Goal: Task Accomplishment & Management: Use online tool/utility

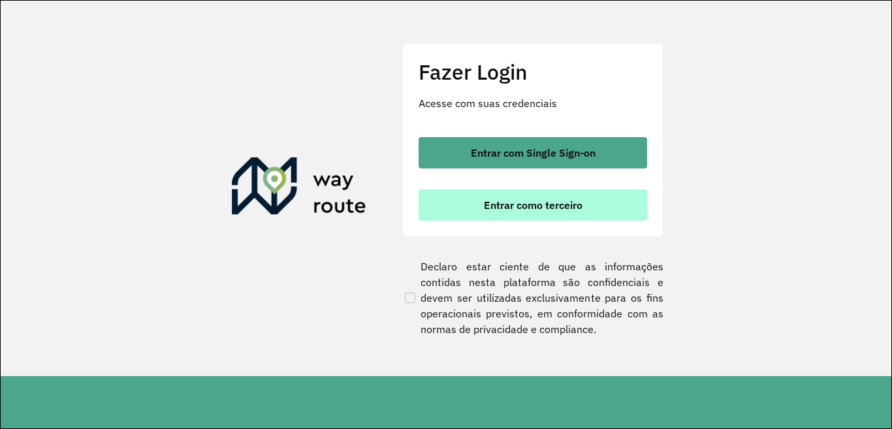
click at [549, 210] on span "Entrar como terceiro" at bounding box center [533, 205] width 99 height 10
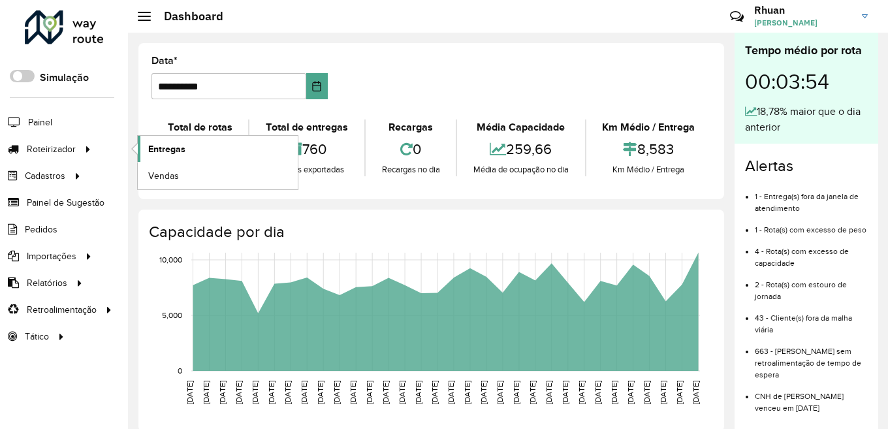
click at [155, 149] on span "Entregas" at bounding box center [166, 149] width 37 height 14
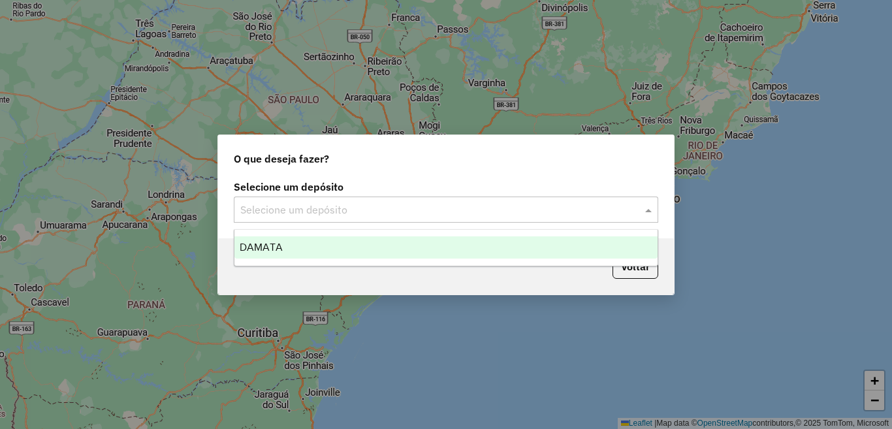
drag, startPoint x: 361, startPoint y: 214, endPoint x: 314, endPoint y: 247, distance: 57.3
click at [360, 214] on input "text" at bounding box center [432, 211] width 385 height 16
click at [291, 261] on ng-dropdown-panel "DAMATA" at bounding box center [446, 247] width 425 height 37
click at [300, 251] on div "DAMATA" at bounding box center [446, 247] width 423 height 22
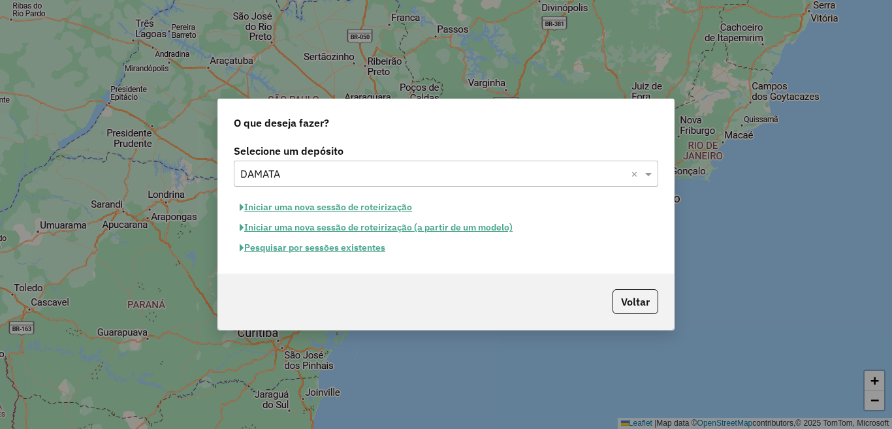
click at [355, 251] on button "Pesquisar por sessões existentes" at bounding box center [312, 248] width 157 height 20
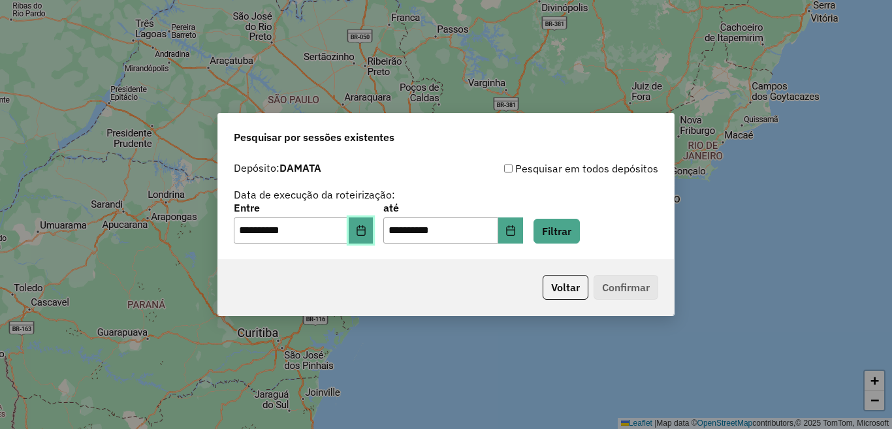
click at [368, 229] on button "Choose Date" at bounding box center [361, 231] width 25 height 26
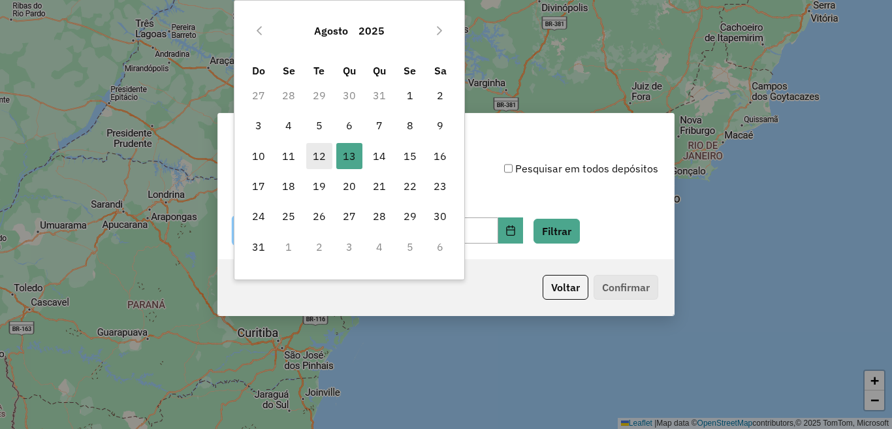
click at [330, 157] on span "12" at bounding box center [319, 156] width 26 height 26
type input "**********"
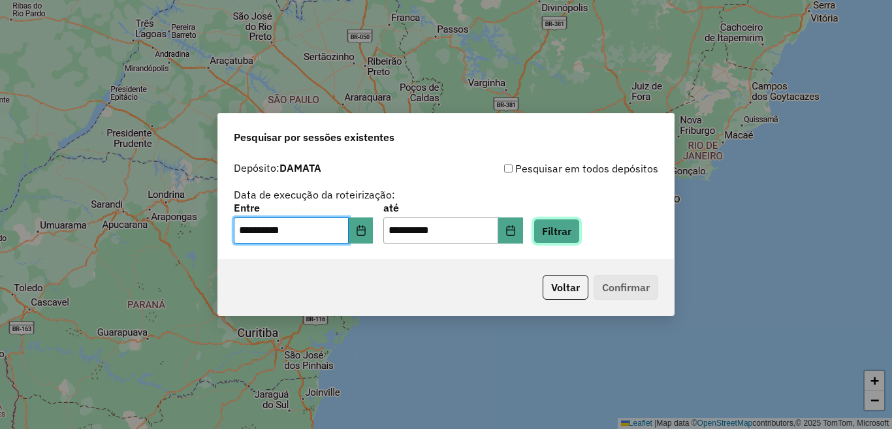
click at [580, 233] on button "Filtrar" at bounding box center [557, 231] width 46 height 25
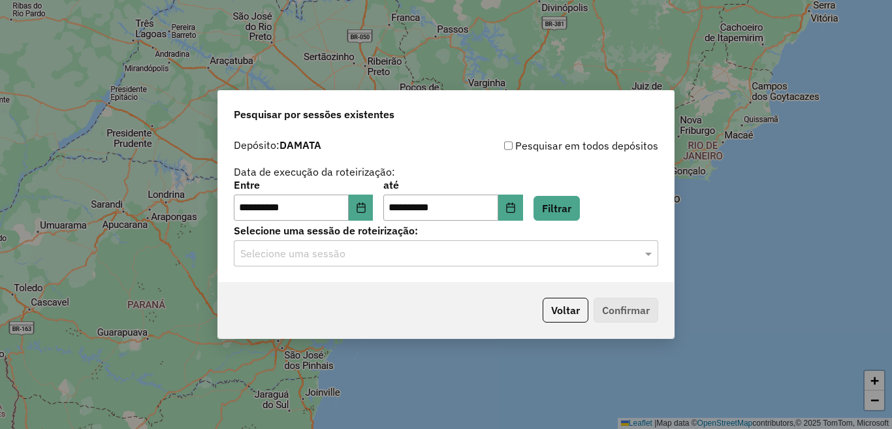
click at [333, 258] on input "text" at bounding box center [432, 254] width 385 height 16
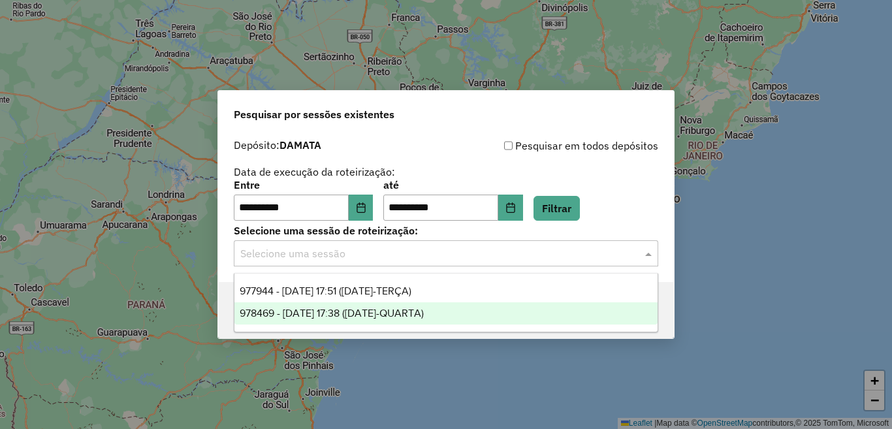
click at [301, 315] on span "978469 - 13/08/2025 17:38 (13/08/25-QUARTA)" at bounding box center [332, 313] width 184 height 11
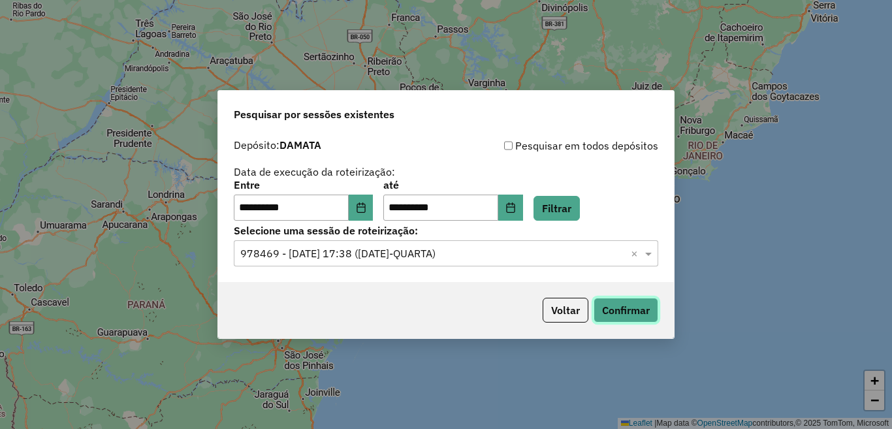
click at [633, 314] on button "Confirmar" at bounding box center [626, 310] width 65 height 25
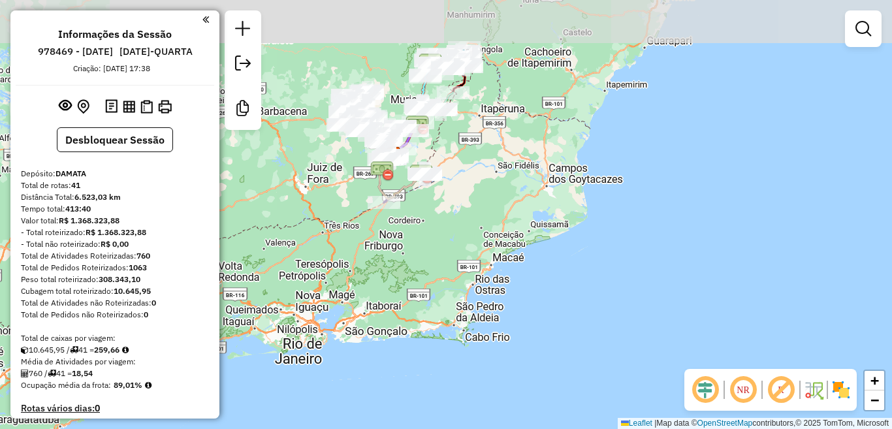
drag, startPoint x: 498, startPoint y: 101, endPoint x: 480, endPoint y: 134, distance: 37.7
click at [480, 134] on div "Janela de atendimento Grade de atendimento Capacidade Transportadoras Veículos …" at bounding box center [446, 214] width 892 height 429
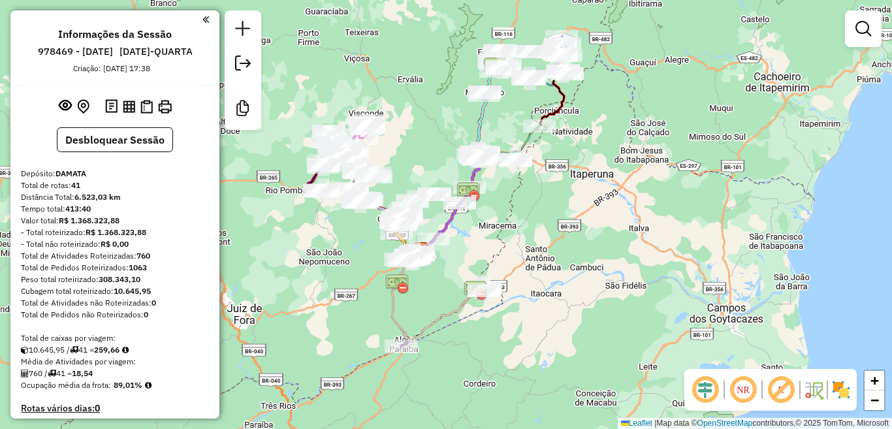
drag, startPoint x: 474, startPoint y: 133, endPoint x: 549, endPoint y: 174, distance: 85.7
click at [549, 174] on div "Janela de atendimento Grade de atendimento Capacidade Transportadoras Veículos …" at bounding box center [446, 214] width 892 height 429
select select "**********"
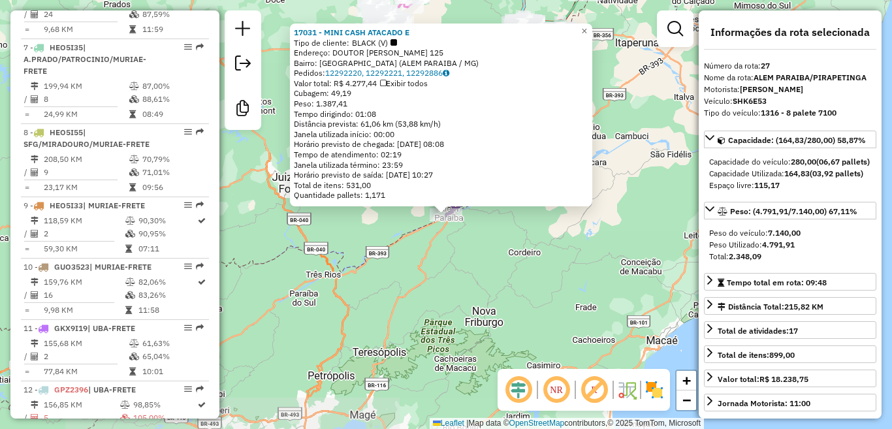
scroll to position [2316, 0]
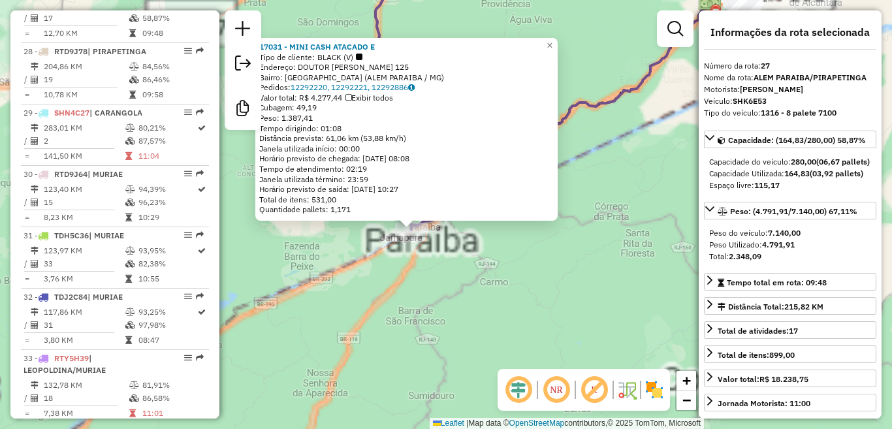
click at [489, 272] on div "17031 - MINI CASH ATACADO E Tipo de cliente: BLACK (V) Endereço: DOUTOR [PERSON…" at bounding box center [446, 214] width 892 height 429
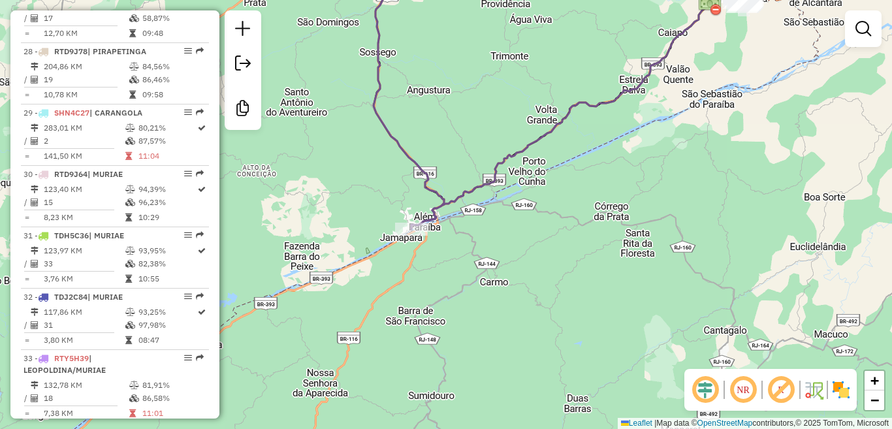
click at [542, 136] on icon at bounding box center [577, 111] width 331 height 236
select select "**********"
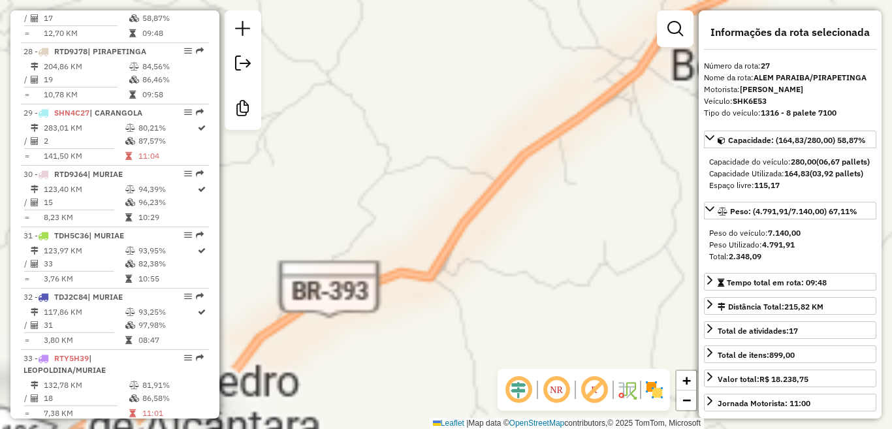
drag, startPoint x: 371, startPoint y: 195, endPoint x: 592, endPoint y: 155, distance: 224.2
click at [619, 146] on div "Janela de atendimento Grade de atendimento Capacidade Transportadoras Veículos …" at bounding box center [446, 214] width 892 height 429
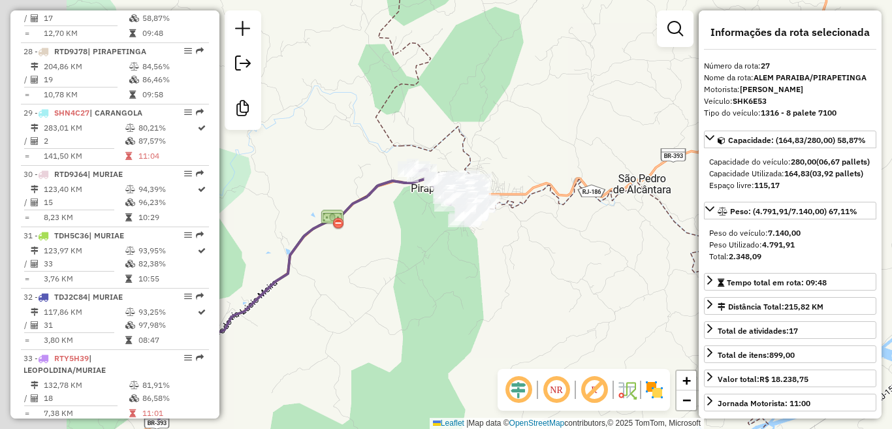
drag, startPoint x: 459, startPoint y: 201, endPoint x: 607, endPoint y: 152, distance: 155.6
click at [616, 148] on div "Janela de atendimento Grade de atendimento Capacidade Transportadoras Veículos …" at bounding box center [446, 214] width 892 height 429
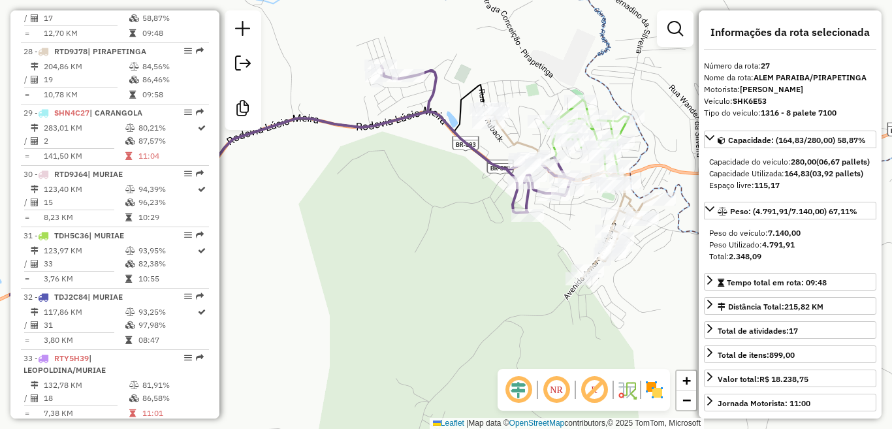
drag, startPoint x: 353, startPoint y: 179, endPoint x: 452, endPoint y: 150, distance: 102.7
click at [452, 150] on div "Janela de atendimento Grade de atendimento Capacidade Transportadoras Veículos …" at bounding box center [446, 214] width 892 height 429
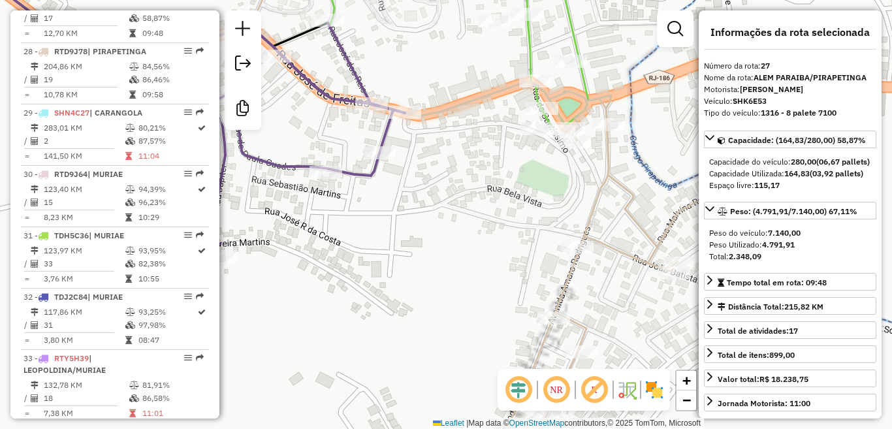
click at [641, 231] on icon at bounding box center [446, 214] width 588 height 515
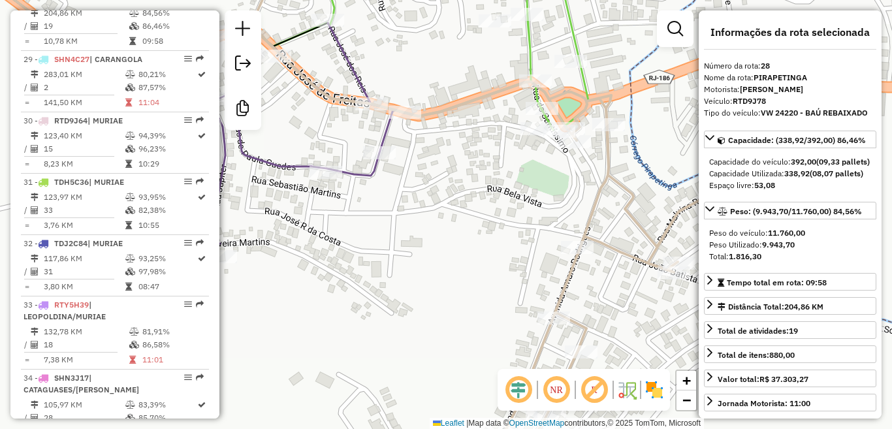
scroll to position [2390, 0]
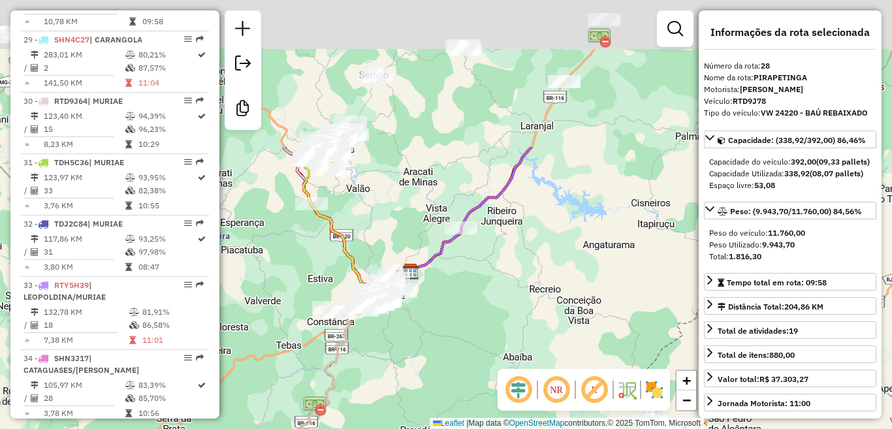
drag, startPoint x: 459, startPoint y: 193, endPoint x: 501, endPoint y: 329, distance: 142.2
click at [492, 344] on div "Janela de atendimento Grade de atendimento Capacidade Transportadoras Veículos …" at bounding box center [446, 214] width 892 height 429
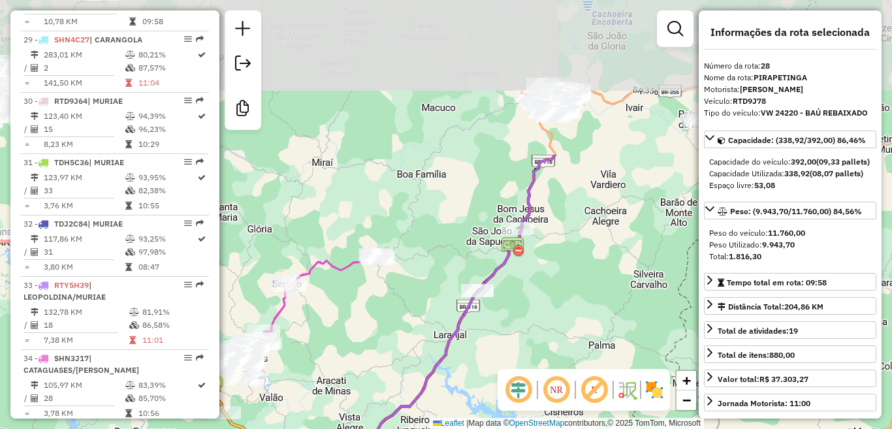
drag, startPoint x: 525, startPoint y: 149, endPoint x: 469, endPoint y: 310, distance: 170.6
click at [469, 310] on icon at bounding box center [426, 329] width 258 height 348
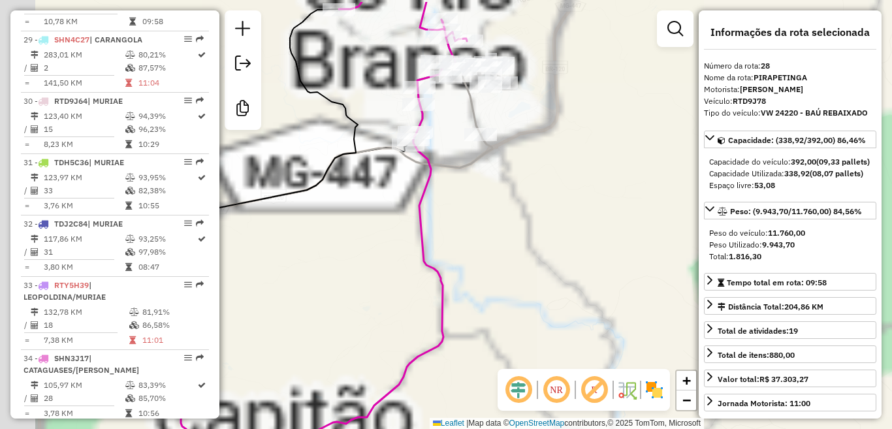
drag, startPoint x: 451, startPoint y: 166, endPoint x: 562, endPoint y: 197, distance: 114.8
click at [575, 203] on div "Janela de atendimento Grade de atendimento Capacidade Transportadoras Veículos …" at bounding box center [446, 214] width 892 height 429
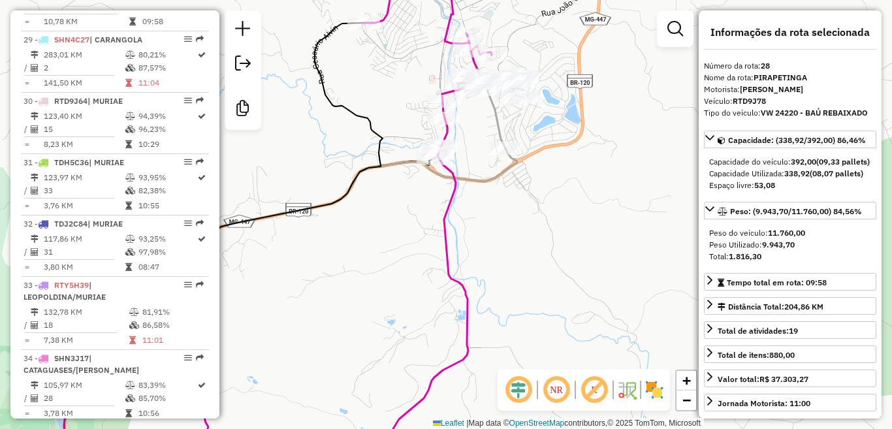
click at [501, 122] on icon at bounding box center [480, 105] width 95 height 108
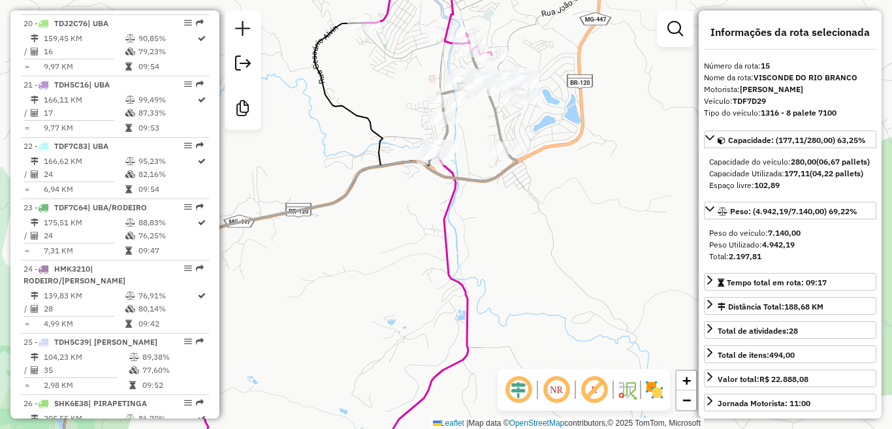
scroll to position [1533, 0]
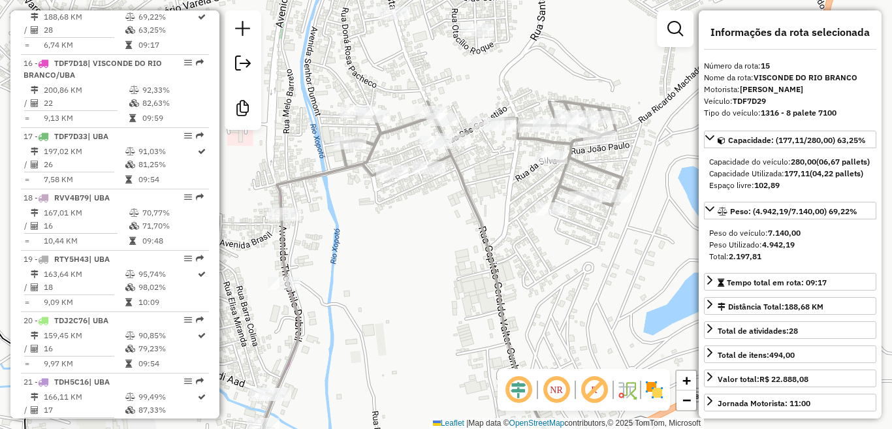
drag, startPoint x: 493, startPoint y: 76, endPoint x: 536, endPoint y: 204, distance: 135.7
click at [535, 204] on div "Janela de atendimento Grade de atendimento Capacidade Transportadoras Veículos …" at bounding box center [446, 214] width 892 height 429
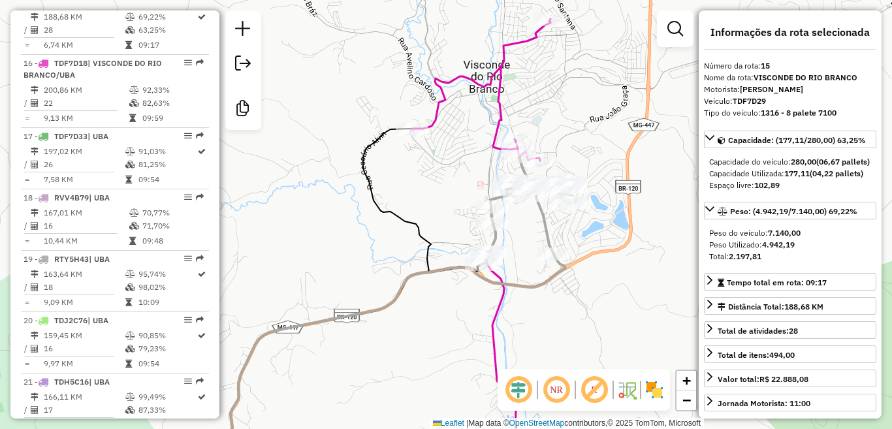
click at [499, 122] on icon at bounding box center [347, 245] width 408 height 453
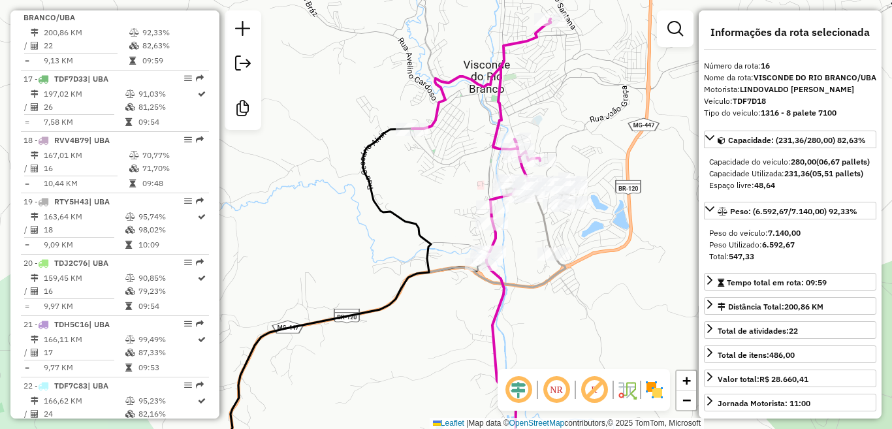
scroll to position [1606, 0]
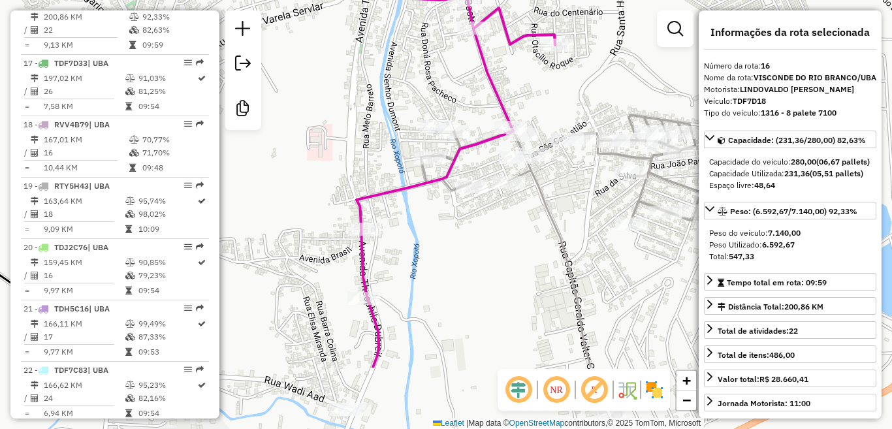
drag, startPoint x: 599, startPoint y: 196, endPoint x: 586, endPoint y: 118, distance: 79.5
click at [586, 118] on div "Janela de atendimento Grade de atendimento Capacidade Transportadoras Veículos …" at bounding box center [446, 214] width 892 height 429
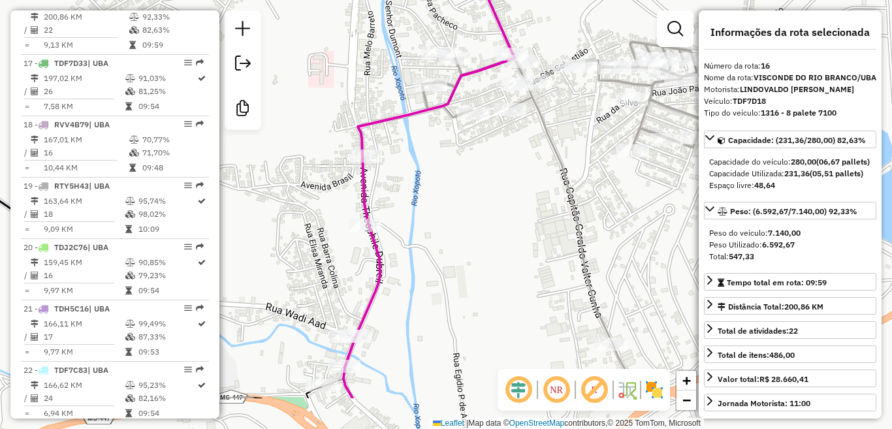
drag, startPoint x: 483, startPoint y: 229, endPoint x: 466, endPoint y: 189, distance: 44.2
click at [489, 175] on div "Janela de atendimento Grade de atendimento Capacidade Transportadoras Veículos …" at bounding box center [446, 214] width 892 height 429
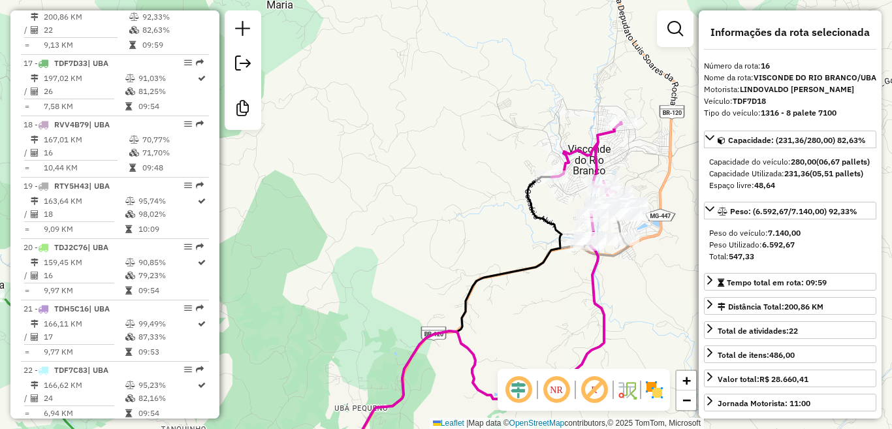
drag, startPoint x: 673, startPoint y: 197, endPoint x: 566, endPoint y: 252, distance: 120.4
click at [567, 250] on div "Janela de atendimento Grade de atendimento Capacidade Transportadoras Veículos …" at bounding box center [446, 214] width 892 height 429
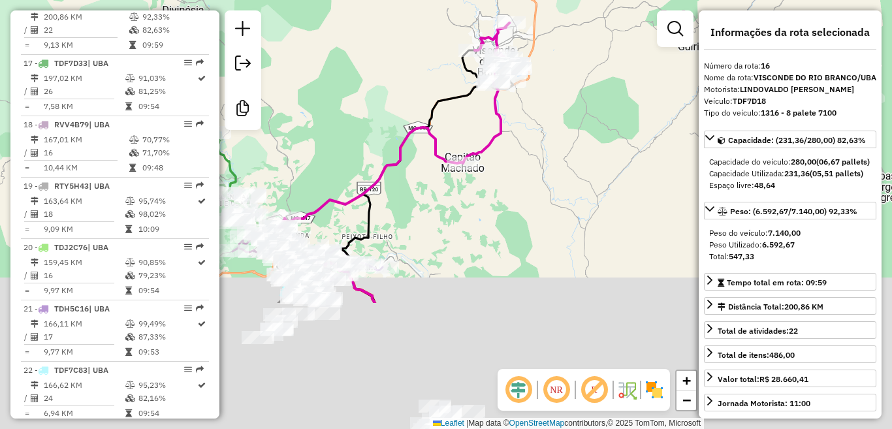
drag, startPoint x: 613, startPoint y: 281, endPoint x: 586, endPoint y: 99, distance: 184.3
click at [585, 101] on div "Janela de atendimento Grade de atendimento Capacidade Transportadoras Veículos …" at bounding box center [446, 214] width 892 height 429
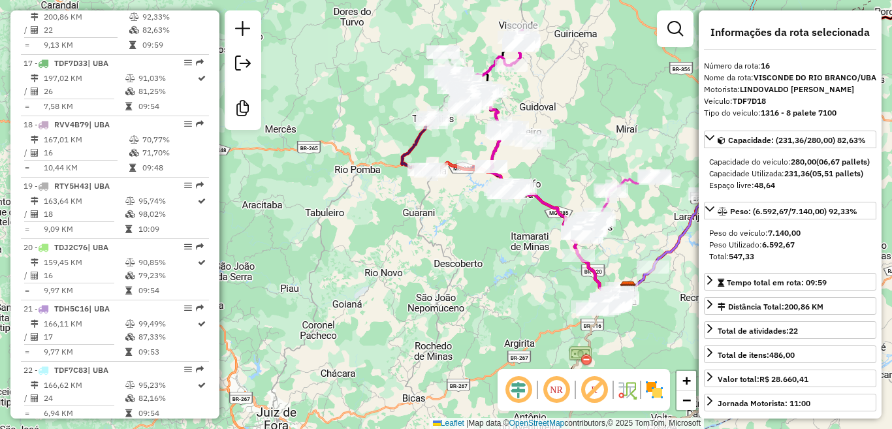
drag, startPoint x: 581, startPoint y: 170, endPoint x: 542, endPoint y: 84, distance: 94.1
click at [545, 89] on div "Janela de atendimento Grade de atendimento Capacidade Transportadoras Veículos …" at bounding box center [446, 214] width 892 height 429
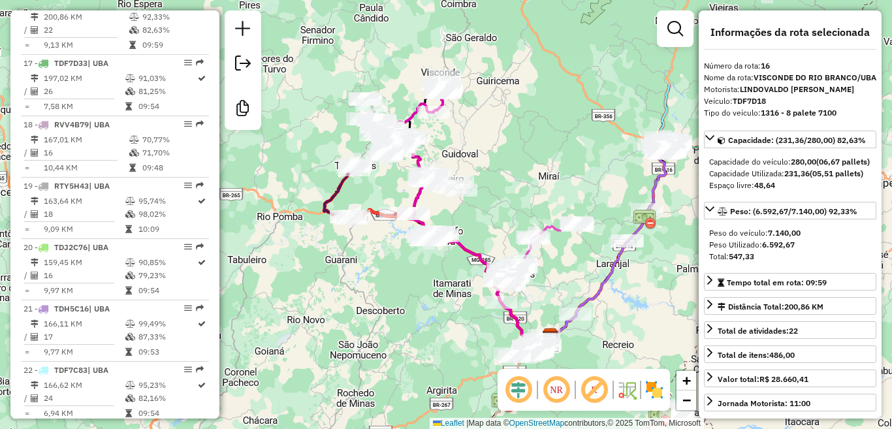
drag, startPoint x: 566, startPoint y: 79, endPoint x: 544, endPoint y: 181, distance: 104.3
click at [544, 181] on div "Janela de atendimento Grade de atendimento Capacidade Transportadoras Veículos …" at bounding box center [446, 214] width 892 height 429
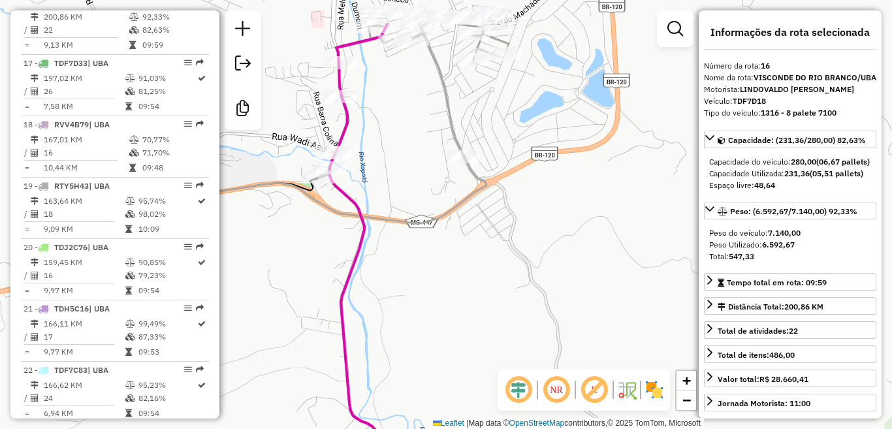
drag, startPoint x: 421, startPoint y: 81, endPoint x: 508, endPoint y: 135, distance: 102.1
click at [508, 134] on div "Janela de atendimento Grade de atendimento Capacidade Transportadoras Veículos …" at bounding box center [446, 214] width 892 height 429
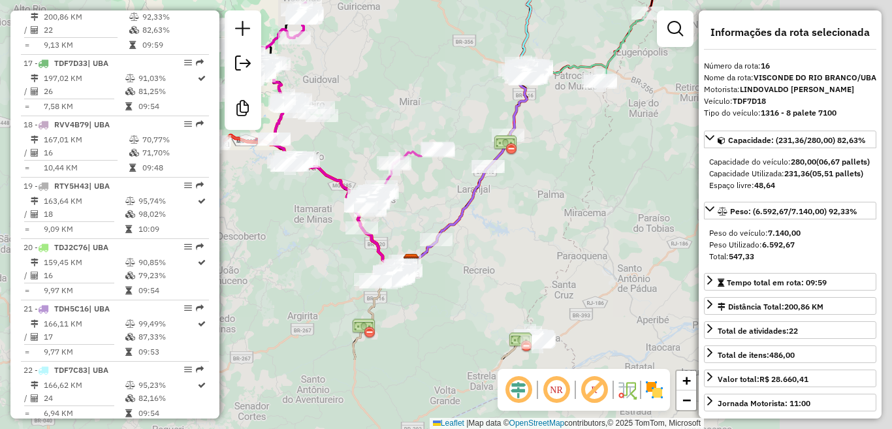
drag, startPoint x: 614, startPoint y: 262, endPoint x: 432, endPoint y: 137, distance: 220.7
click at [432, 138] on div "Rota 34 - Placa SHN3J17 3999 - BAR E MERC. DO [PERSON_NAME] de atendimento Grad…" at bounding box center [446, 214] width 892 height 429
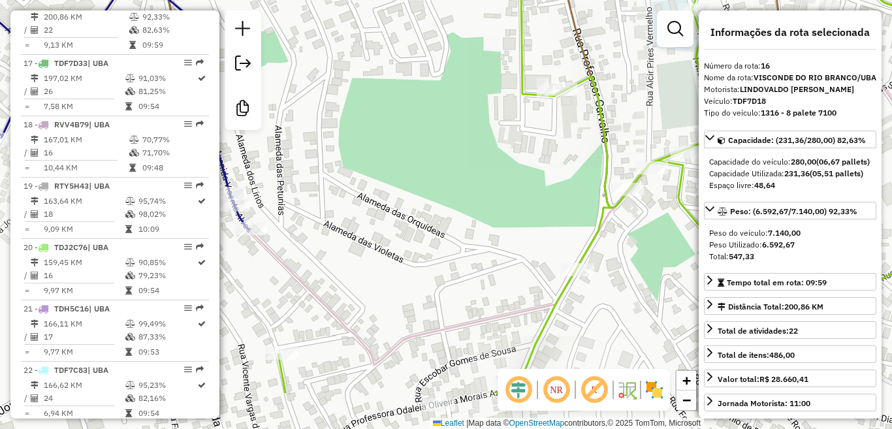
drag, startPoint x: 508, startPoint y: 199, endPoint x: 427, endPoint y: 103, distance: 125.1
click at [428, 103] on div "Rota 34 - Placa SHN3J17 3999 - BAR E MERC. DO [PERSON_NAME] 34 - Placa SHN3J17 …" at bounding box center [446, 214] width 892 height 429
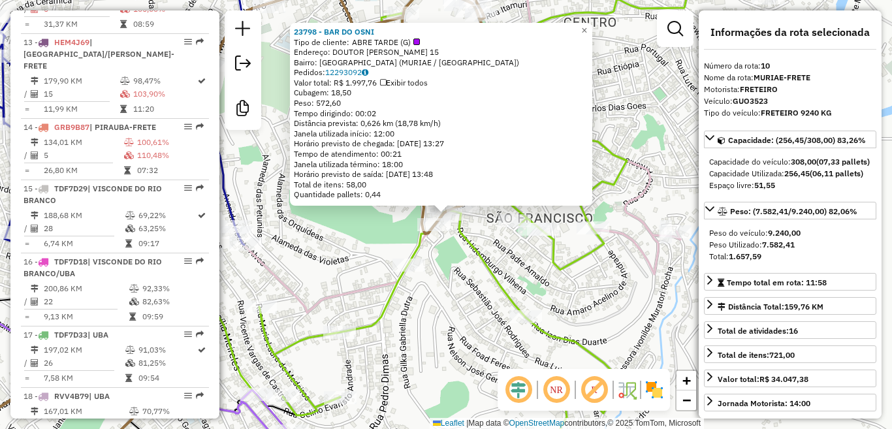
scroll to position [1190, 0]
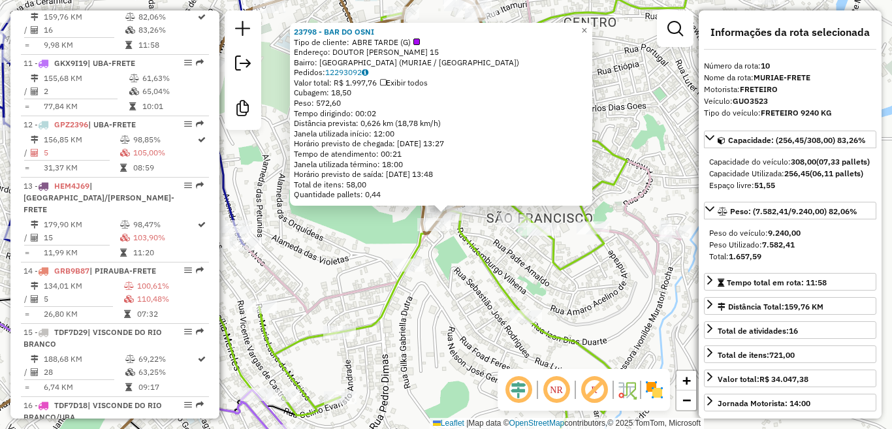
click at [360, 212] on div "23798 - BAR DO OSNI Tipo de cliente: ABRE TARDE (G) Endereço: DOUTOR [PERSON_NA…" at bounding box center [446, 214] width 892 height 429
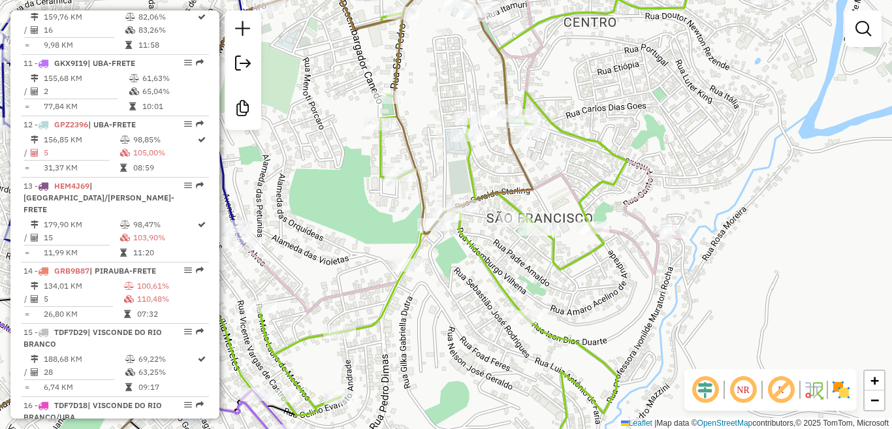
click at [423, 210] on icon at bounding box center [222, 214] width 623 height 515
select select "**********"
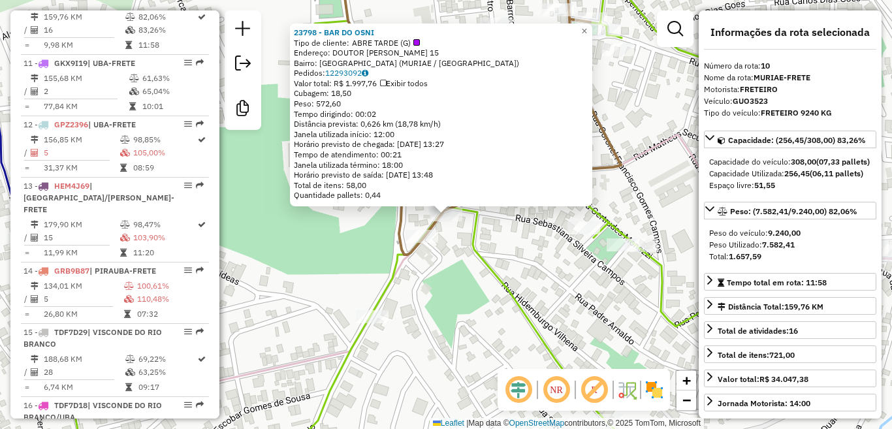
click at [451, 263] on div "23798 - BAR DO OSNI Tipo de cliente: ABRE TARDE (G) Endereço: DOUTOR [PERSON_NA…" at bounding box center [446, 214] width 892 height 429
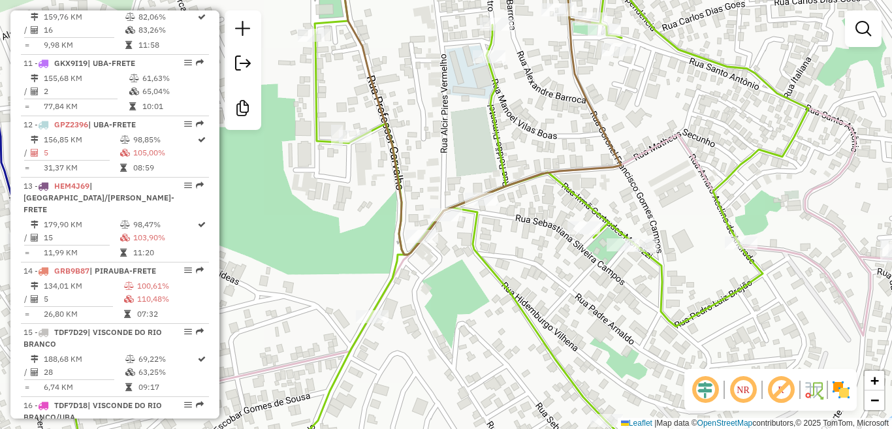
click at [563, 185] on icon at bounding box center [381, 214] width 856 height 515
select select "**********"
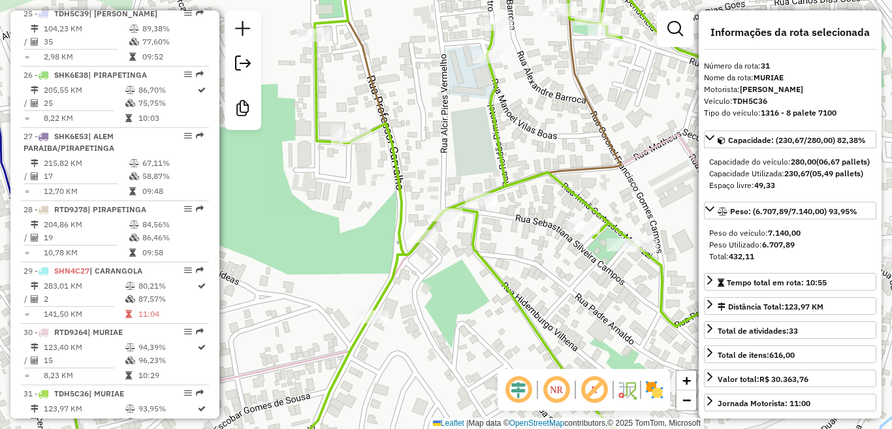
scroll to position [2574, 0]
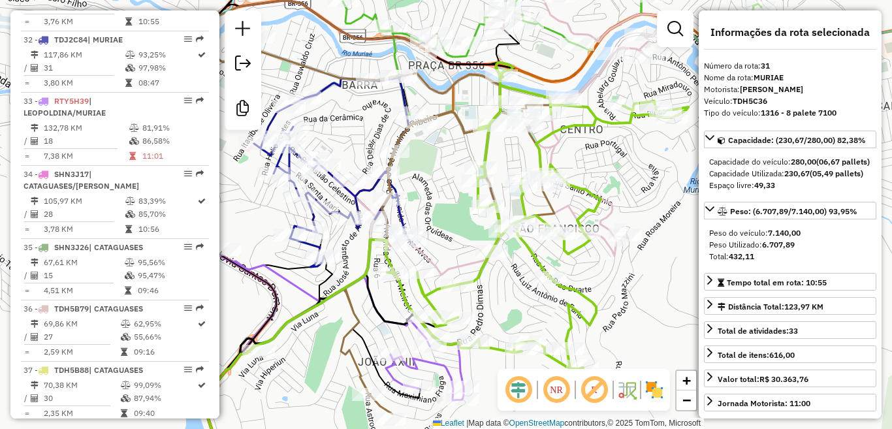
click at [396, 211] on icon at bounding box center [338, 210] width 168 height 270
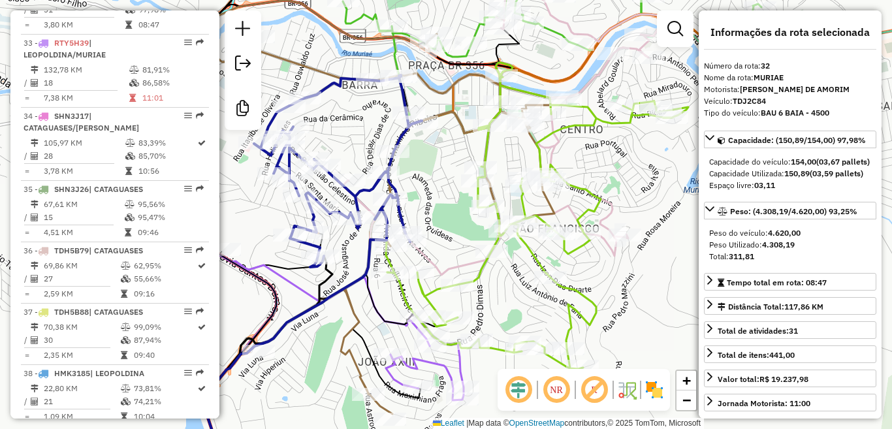
scroll to position [2635, 0]
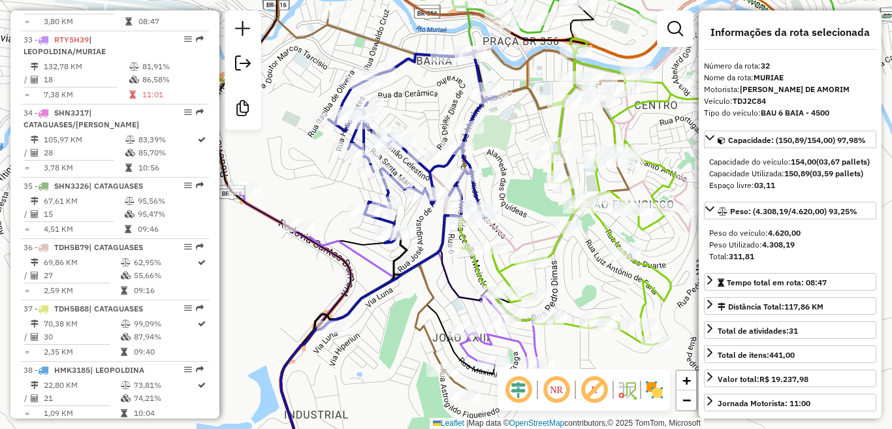
drag, startPoint x: 417, startPoint y: 215, endPoint x: 491, endPoint y: 191, distance: 78.3
click at [491, 191] on div "Janela de atendimento Grade de atendimento Capacidade Transportadoras Veículos …" at bounding box center [446, 214] width 892 height 429
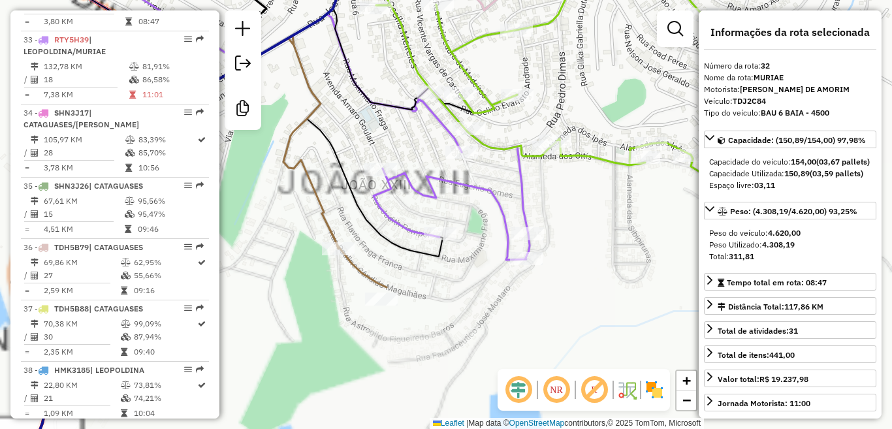
click at [512, 218] on icon at bounding box center [272, 214] width 516 height 515
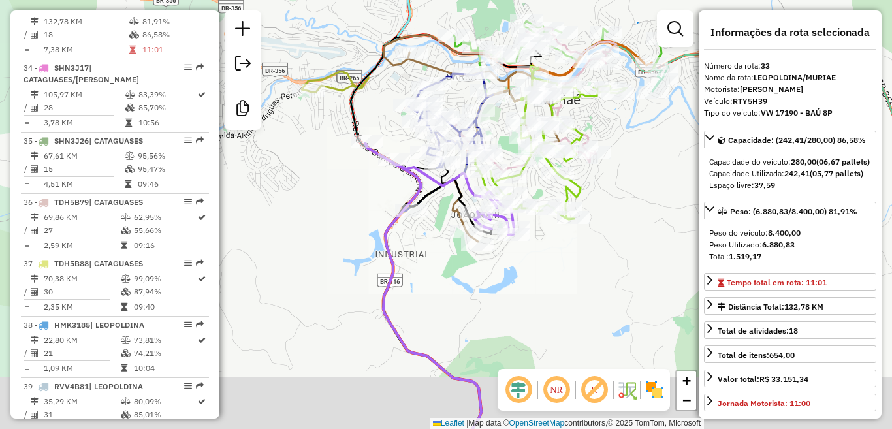
scroll to position [2697, 0]
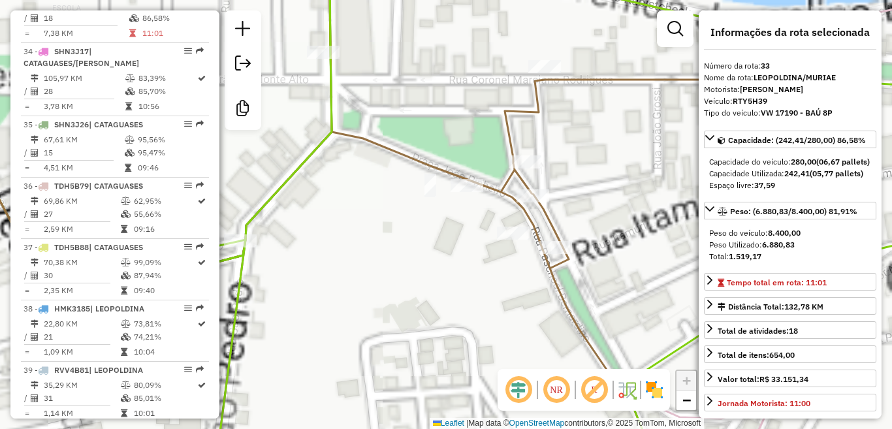
click at [517, 114] on icon at bounding box center [322, 214] width 822 height 515
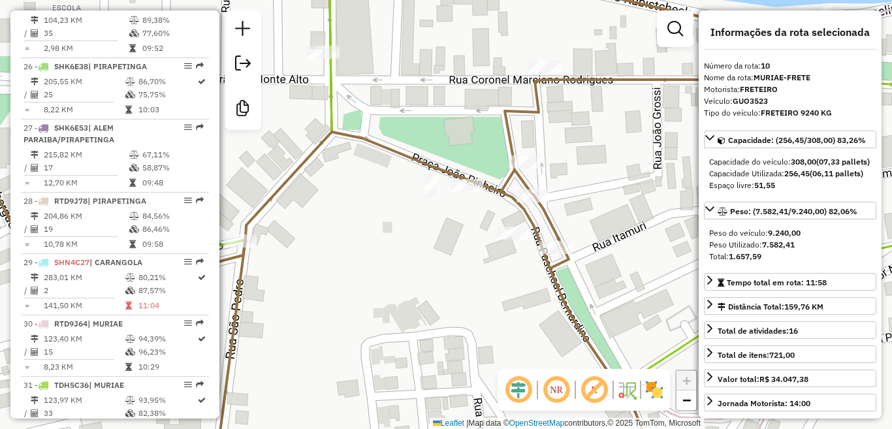
scroll to position [1190, 0]
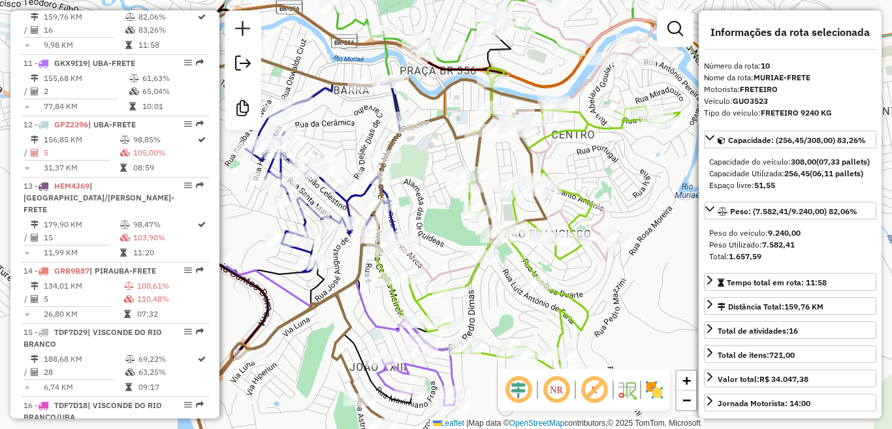
click at [585, 117] on icon at bounding box center [529, 221] width 301 height 306
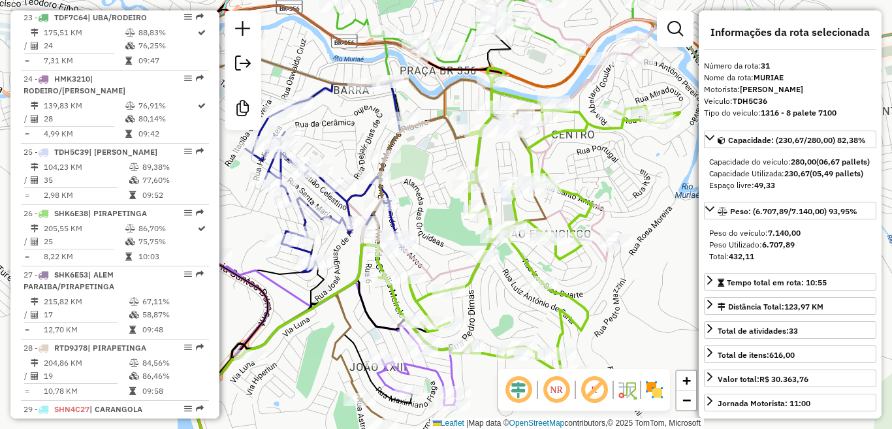
scroll to position [2574, 0]
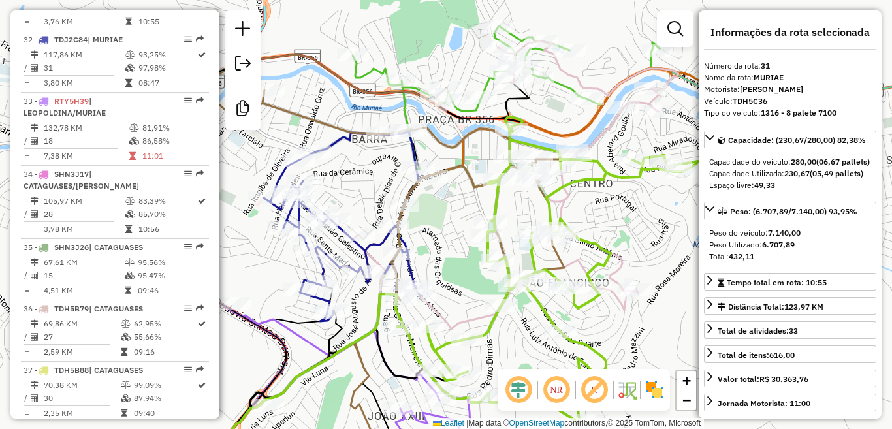
drag, startPoint x: 588, startPoint y: 155, endPoint x: 604, endPoint y: 204, distance: 51.6
click at [604, 204] on div "Janela de atendimento Grade de atendimento Capacidade Transportadoras Veículos …" at bounding box center [446, 214] width 892 height 429
click at [567, 91] on icon at bounding box center [562, 98] width 419 height 144
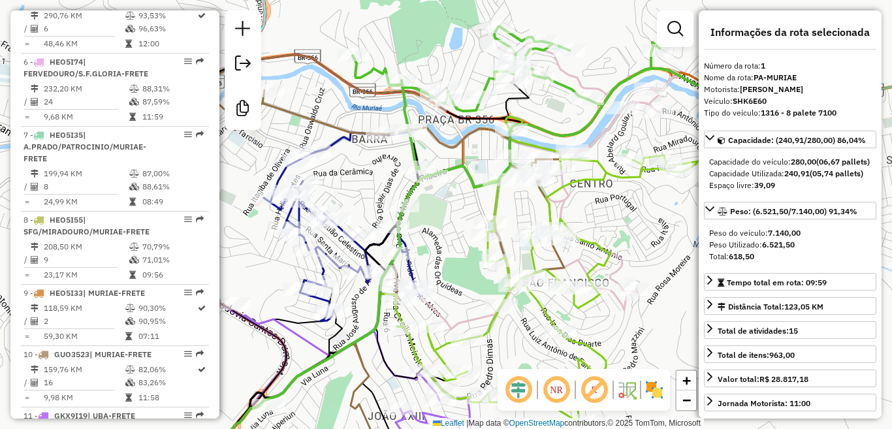
scroll to position [532, 0]
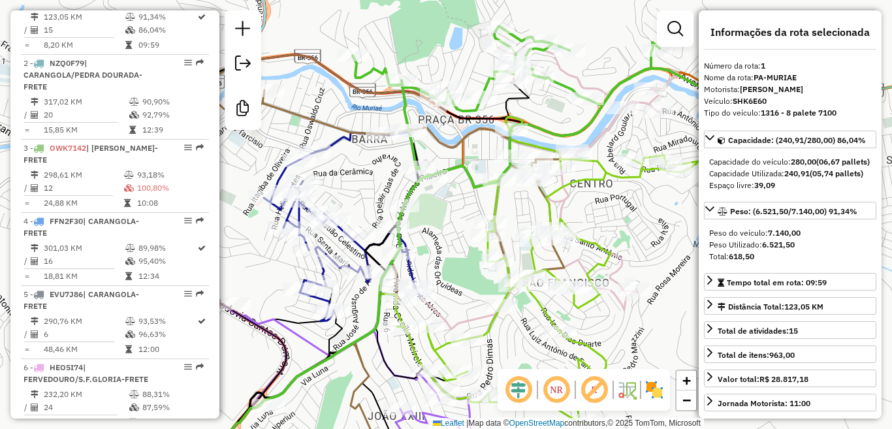
click at [347, 135] on icon at bounding box center [388, 263] width 351 height 417
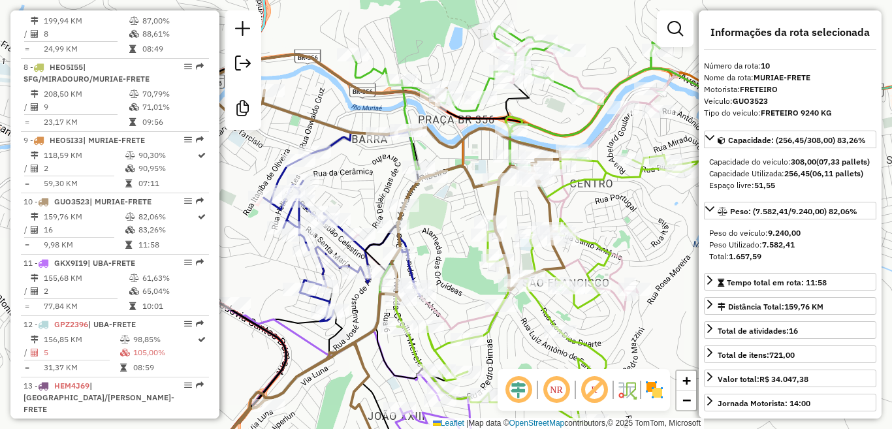
scroll to position [1190, 0]
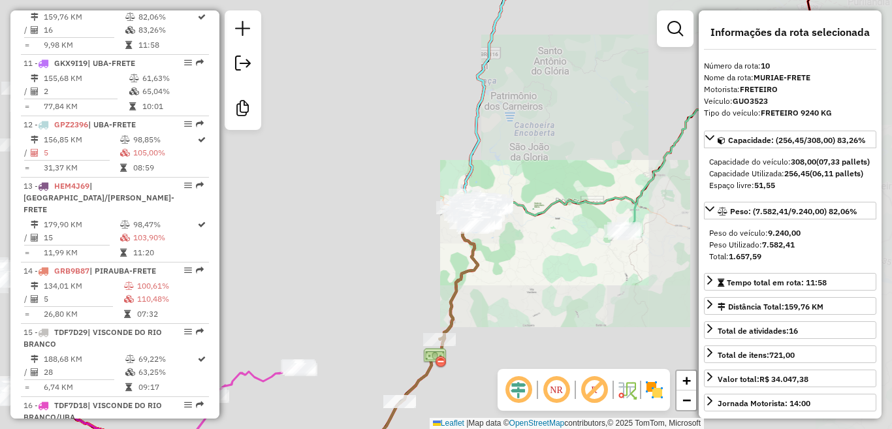
drag, startPoint x: 491, startPoint y: 145, endPoint x: 430, endPoint y: 161, distance: 62.7
click at [572, 203] on div "Janela de atendimento Grade de atendimento Capacidade Transportadoras Veículos …" at bounding box center [446, 214] width 892 height 429
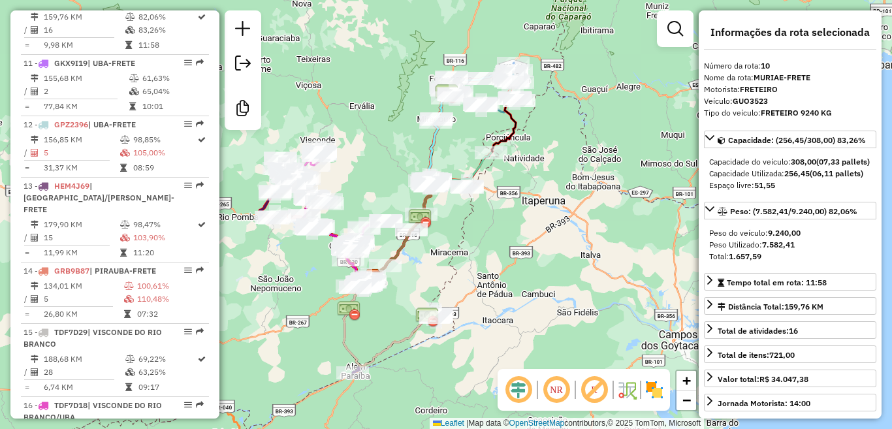
drag, startPoint x: 378, startPoint y: 116, endPoint x: 424, endPoint y: 129, distance: 47.4
click at [424, 129] on div "Janela de atendimento Grade de atendimento Capacidade Transportadoras Veículos …" at bounding box center [446, 214] width 892 height 429
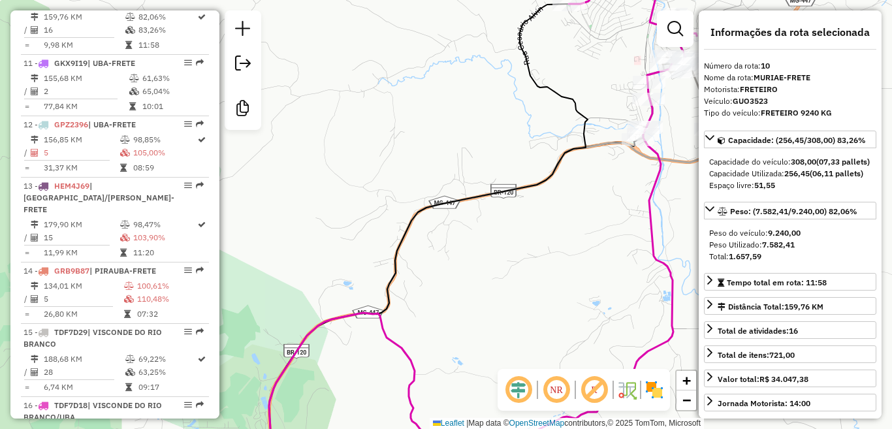
drag, startPoint x: 581, startPoint y: 176, endPoint x: 376, endPoint y: 194, distance: 206.6
click at [376, 194] on div "Janela de atendimento Grade de atendimento Capacidade Transportadoras Veículos …" at bounding box center [446, 214] width 892 height 429
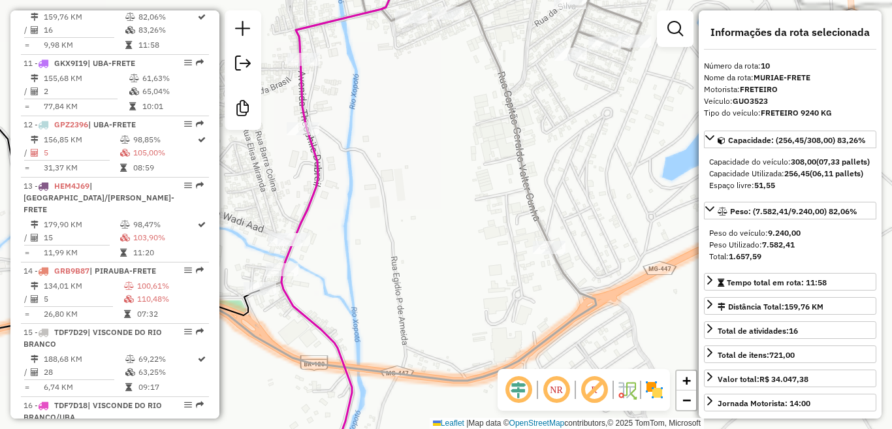
drag, startPoint x: 553, startPoint y: 143, endPoint x: 458, endPoint y: 247, distance: 140.6
click at [448, 261] on div "Janela de atendimento Grade de atendimento Capacidade Transportadoras Veículos …" at bounding box center [446, 214] width 892 height 429
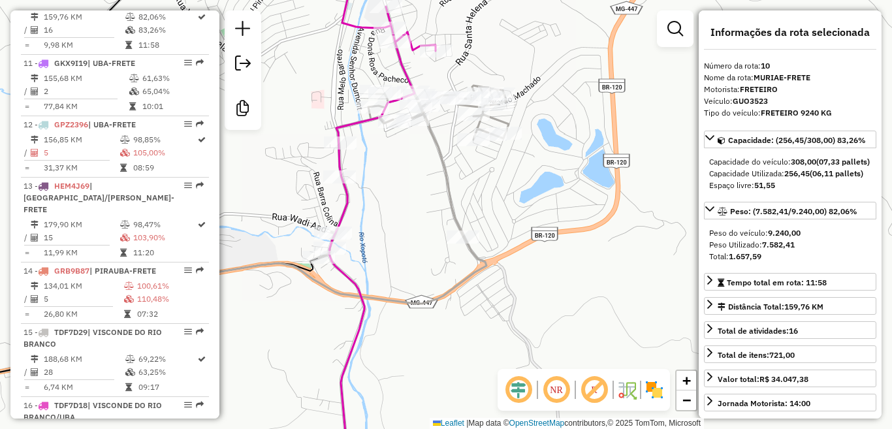
drag, startPoint x: 409, startPoint y: 183, endPoint x: 427, endPoint y: 180, distance: 17.9
click at [427, 180] on div "Janela de atendimento Grade de atendimento Capacidade Transportadoras Veículos …" at bounding box center [446, 214] width 892 height 429
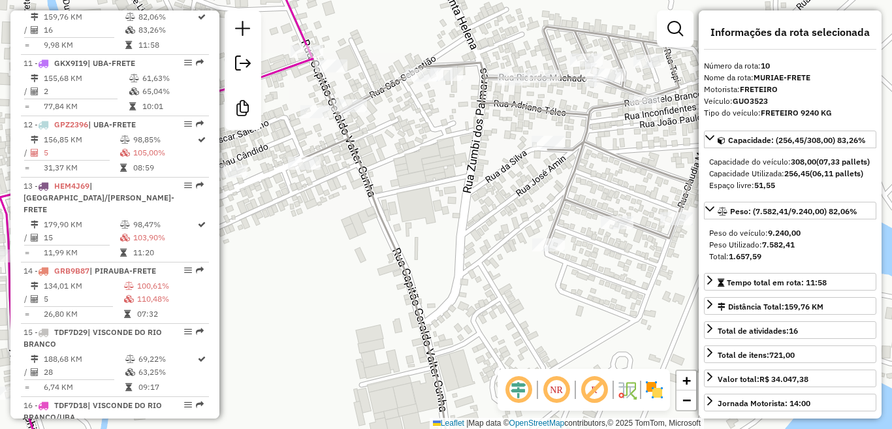
click at [479, 95] on icon at bounding box center [345, 214] width 690 height 515
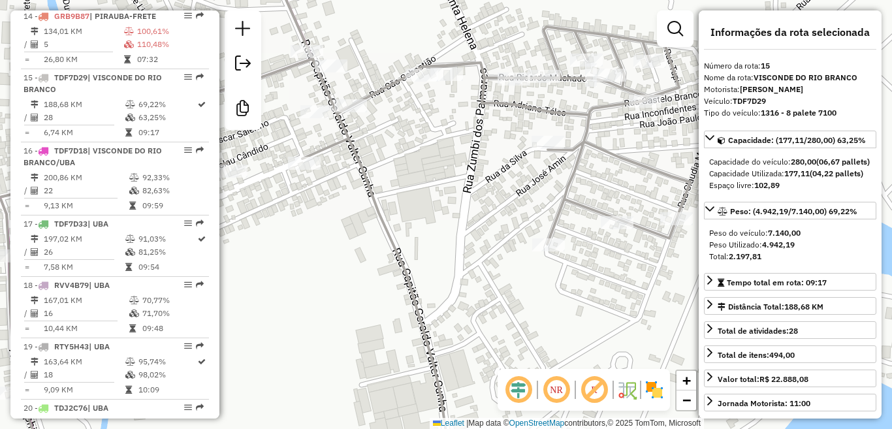
scroll to position [1533, 0]
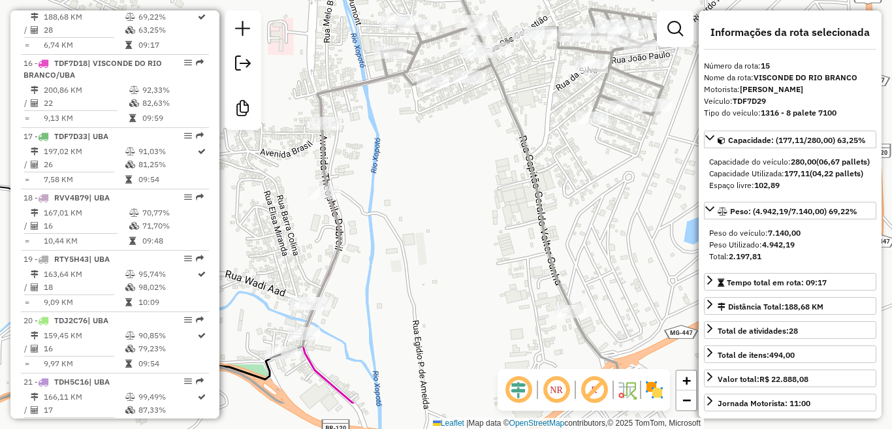
drag, startPoint x: 494, startPoint y: 178, endPoint x: 551, endPoint y: 95, distance: 101.1
click at [551, 95] on icon at bounding box center [472, 138] width 381 height 432
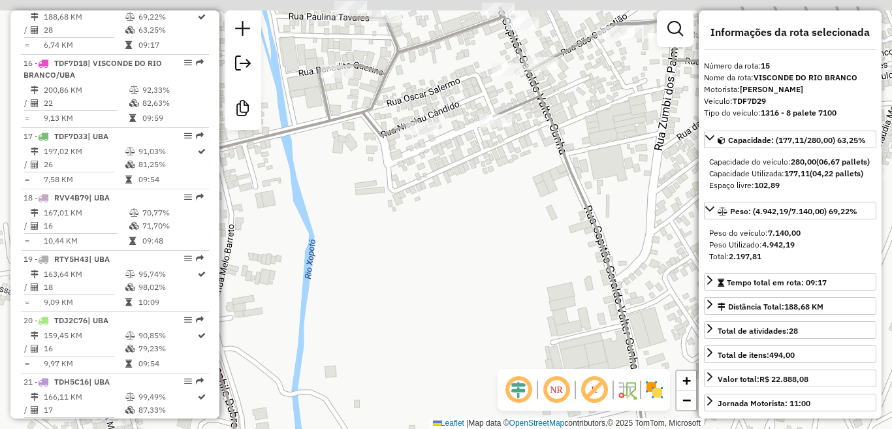
drag, startPoint x: 531, startPoint y: 142, endPoint x: 508, endPoint y: 193, distance: 56.7
click at [511, 195] on div "Janela de atendimento Grade de atendimento Capacidade Transportadoras Veículos …" at bounding box center [446, 214] width 892 height 429
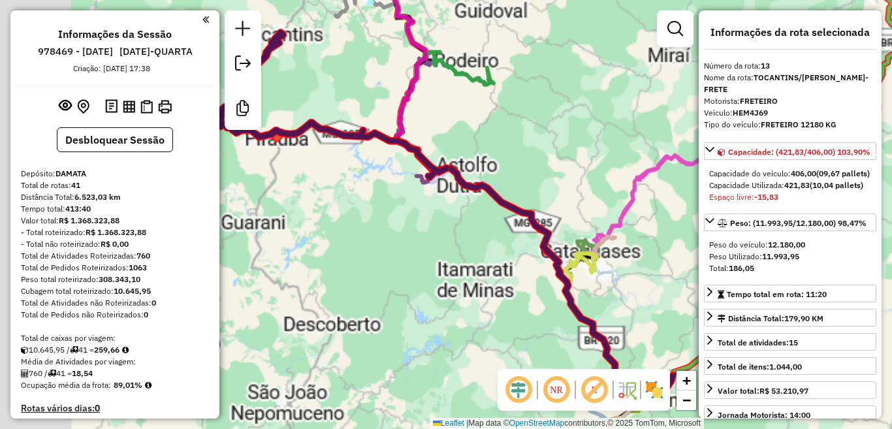
select select "**********"
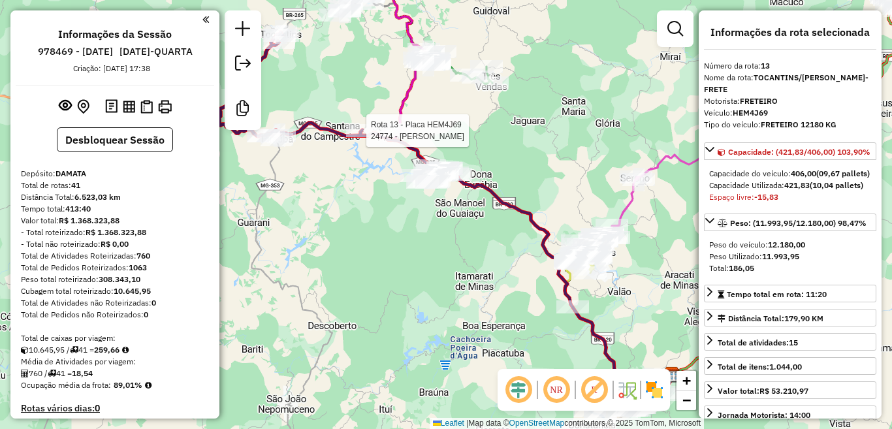
scroll to position [1148, 0]
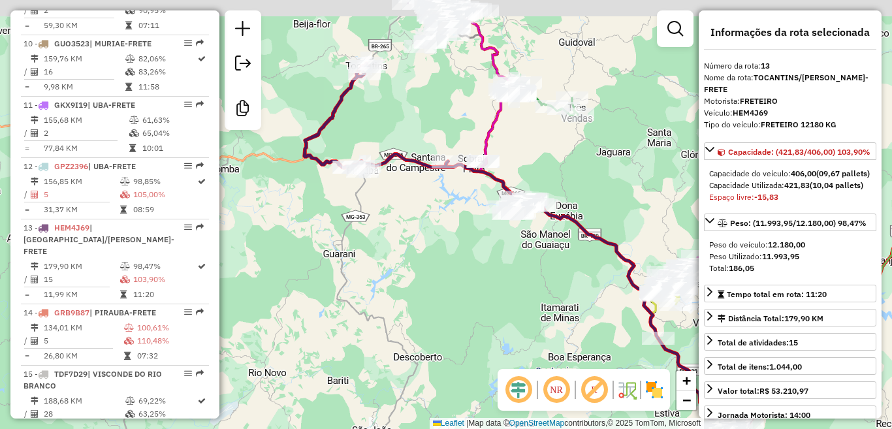
drag, startPoint x: 337, startPoint y: 84, endPoint x: 452, endPoint y: 136, distance: 126.0
click at [485, 142] on div "Janela de atendimento Grade de atendimento Capacidade Transportadoras Veículos …" at bounding box center [446, 214] width 892 height 429
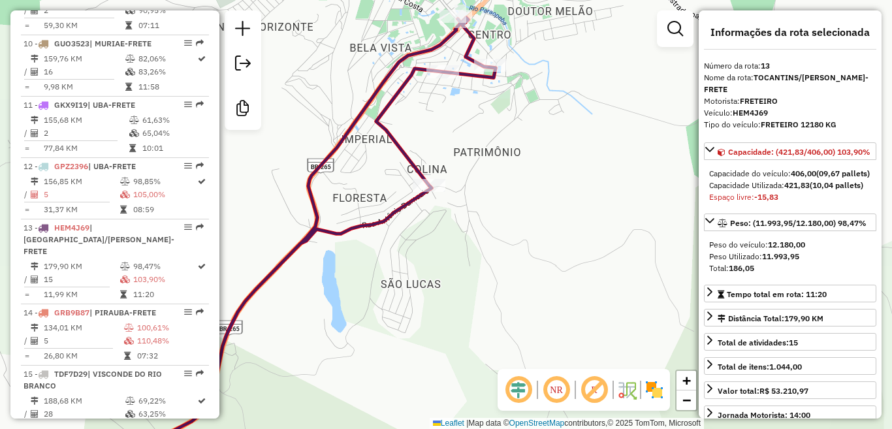
click at [405, 154] on icon at bounding box center [313, 245] width 366 height 454
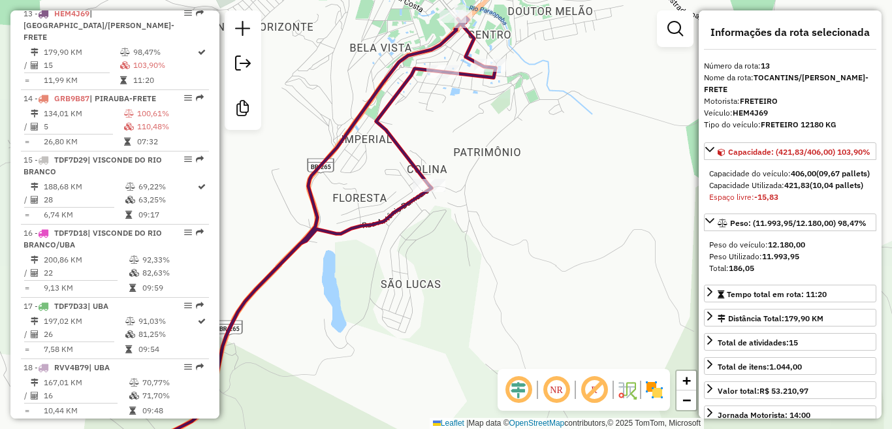
scroll to position [1374, 0]
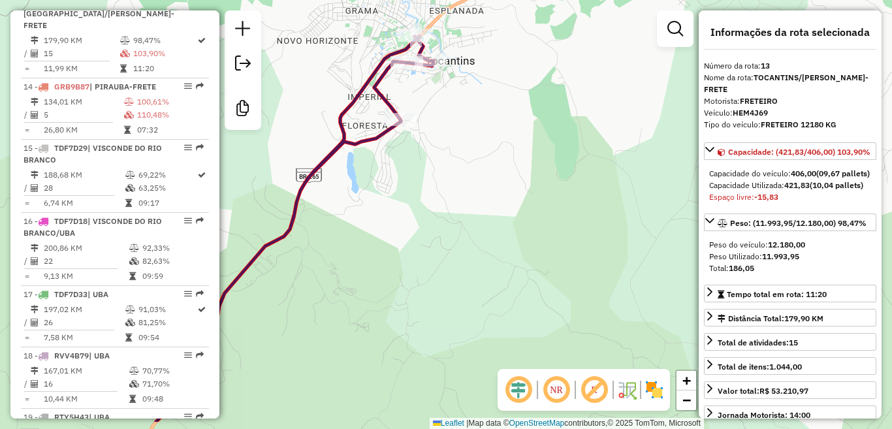
drag, startPoint x: 497, startPoint y: 212, endPoint x: 494, endPoint y: 201, distance: 11.0
click at [494, 201] on div "Janela de atendimento Grade de atendimento Capacidade Transportadoras Veículos …" at bounding box center [446, 214] width 892 height 429
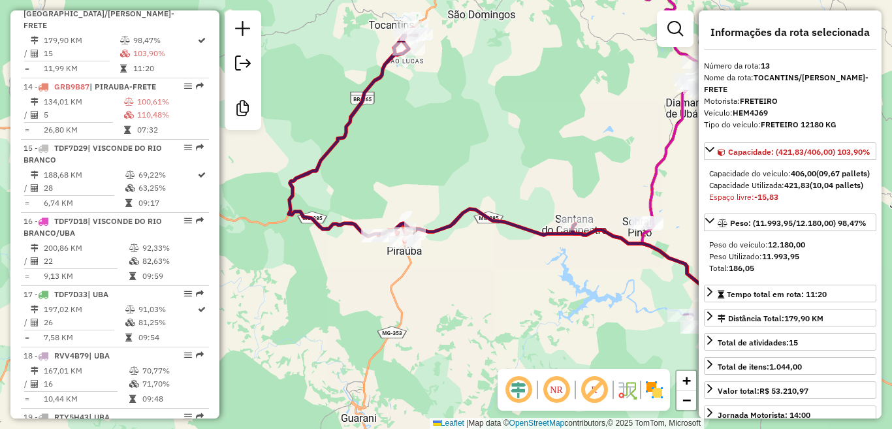
drag, startPoint x: 491, startPoint y: 249, endPoint x: 480, endPoint y: 88, distance: 161.7
click at [480, 88] on div "Janela de atendimento Grade de atendimento Capacidade Transportadoras Veículos …" at bounding box center [446, 214] width 892 height 429
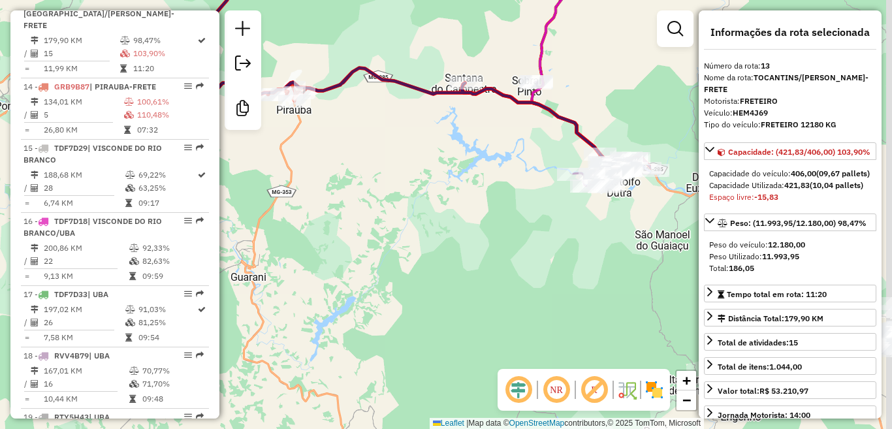
drag, startPoint x: 657, startPoint y: 288, endPoint x: 327, endPoint y: 150, distance: 357.8
click at [327, 150] on div "Janela de atendimento Grade de atendimento Capacidade Transportadoras Veículos …" at bounding box center [446, 214] width 892 height 429
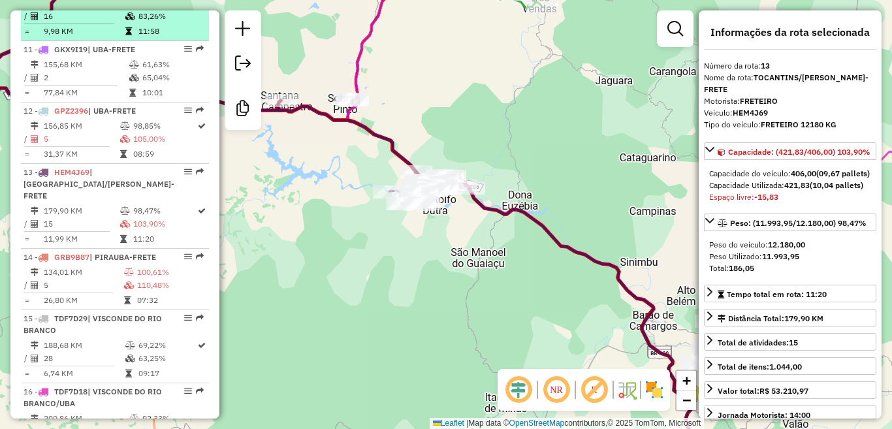
scroll to position [1178, 0]
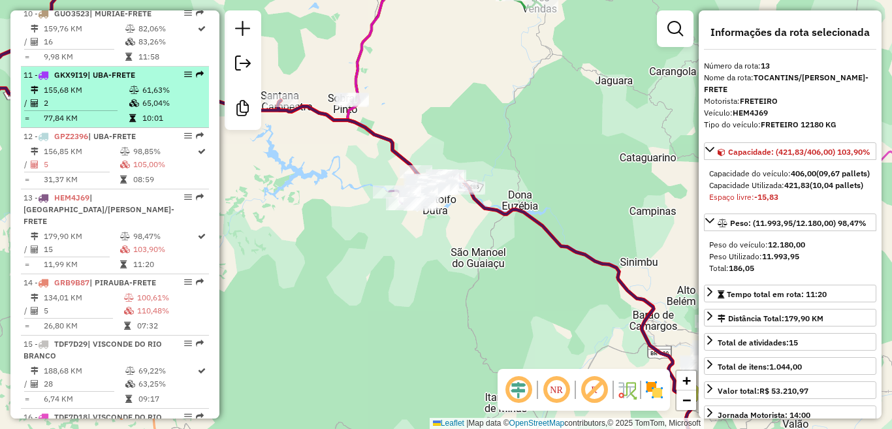
click at [96, 97] on td "155,68 KM" at bounding box center [86, 90] width 86 height 13
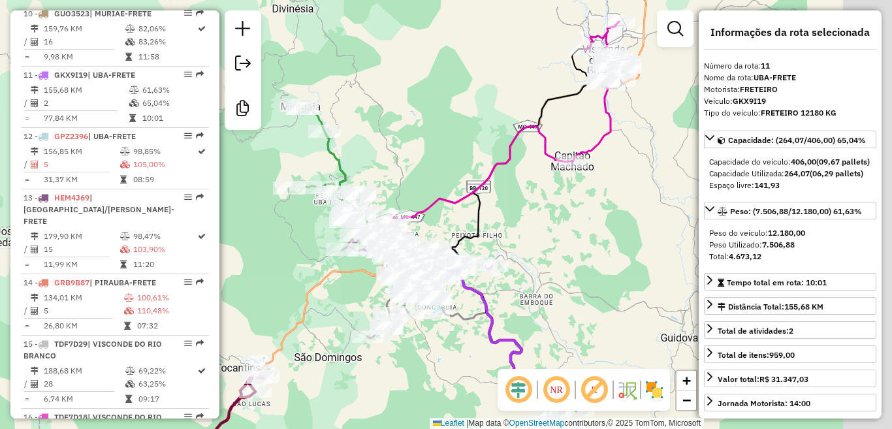
drag, startPoint x: 494, startPoint y: 91, endPoint x: 334, endPoint y: 125, distance: 163.6
click at [334, 125] on div "Janela de atendimento Grade de atendimento Capacidade Transportadoras Veículos …" at bounding box center [446, 214] width 892 height 429
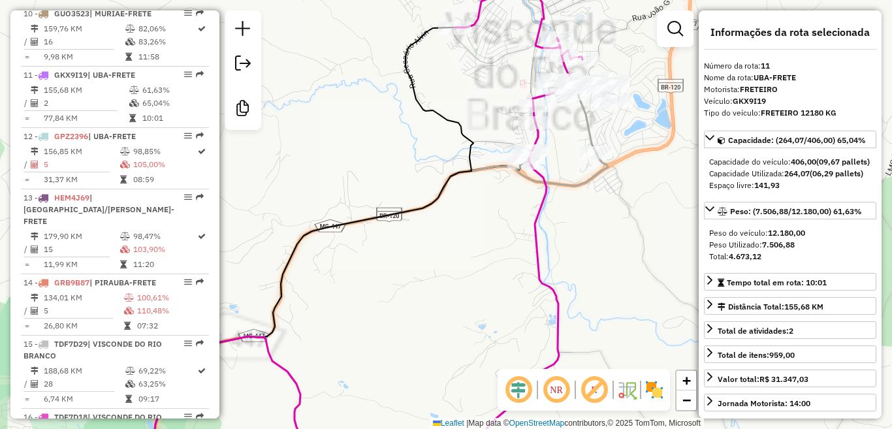
drag, startPoint x: 436, startPoint y: 283, endPoint x: 616, endPoint y: -46, distance: 375.4
click at [616, 0] on html "Aguarde... Pop-up bloqueado! Seu navegador bloqueou automáticamente a abertura …" at bounding box center [446, 214] width 892 height 429
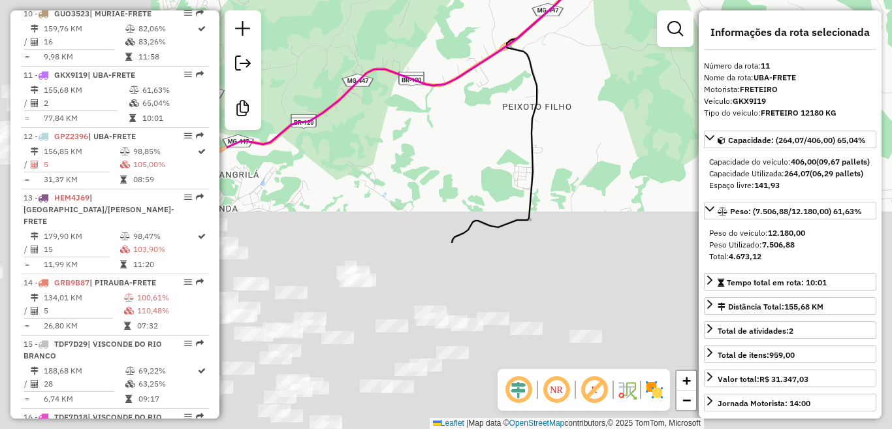
drag, startPoint x: 550, startPoint y: 84, endPoint x: 676, endPoint y: -22, distance: 164.2
click at [676, 0] on html "Aguarde... Pop-up bloqueado! Seu navegador bloqueou automáticamente a abertura …" at bounding box center [446, 214] width 892 height 429
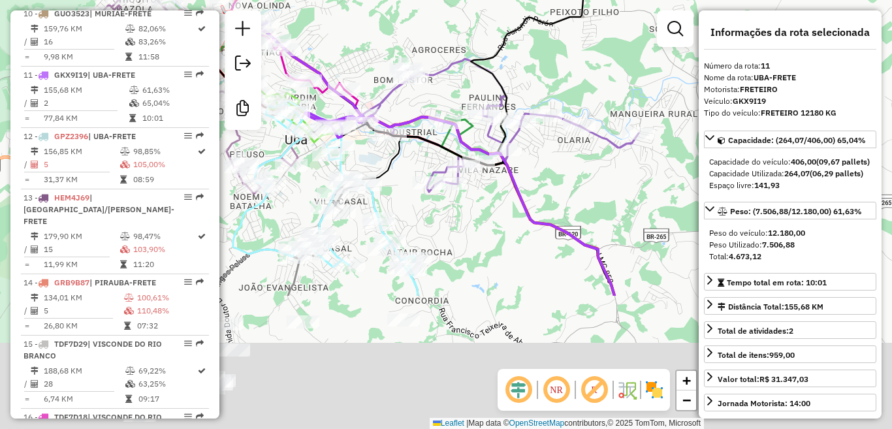
drag, startPoint x: 538, startPoint y: 197, endPoint x: 580, endPoint y: -13, distance: 214.5
click at [580, 0] on html "Aguarde... Pop-up bloqueado! Seu navegador bloqueou automáticamente a abertura …" at bounding box center [446, 214] width 892 height 429
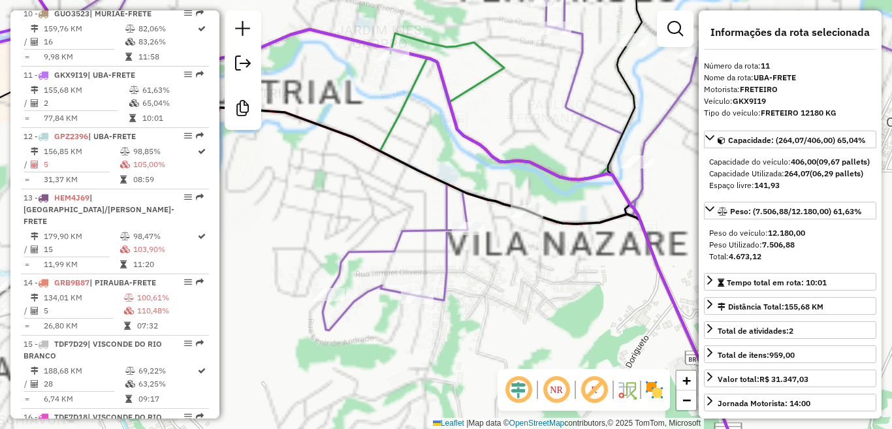
click at [478, 82] on icon at bounding box center [609, 252] width 459 height 438
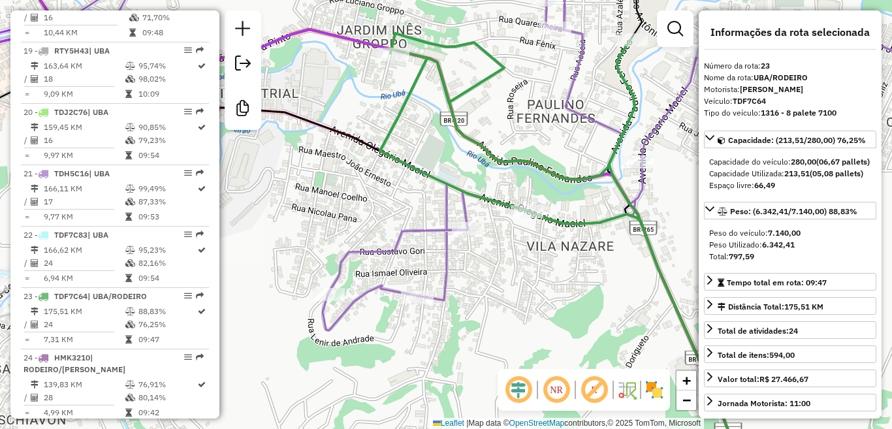
scroll to position [2047, 0]
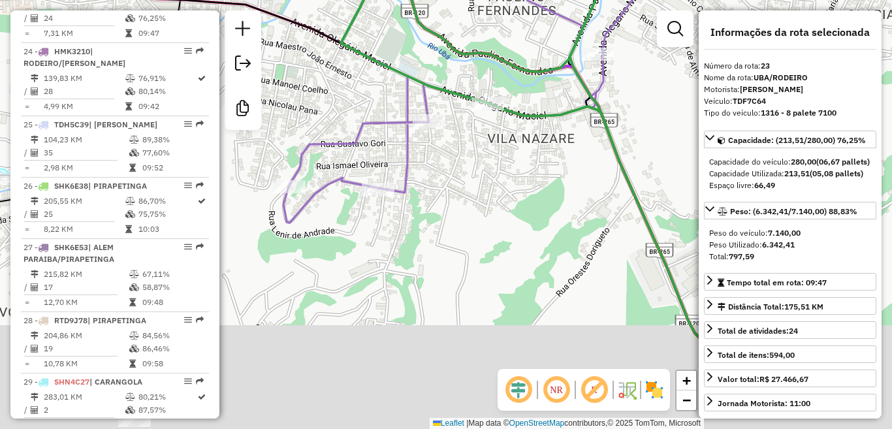
drag, startPoint x: 571, startPoint y: 314, endPoint x: 525, endPoint y: 101, distance: 217.3
click at [525, 106] on div "Janela de atendimento Grade de atendimento Capacidade Transportadoras Veículos …" at bounding box center [446, 214] width 892 height 429
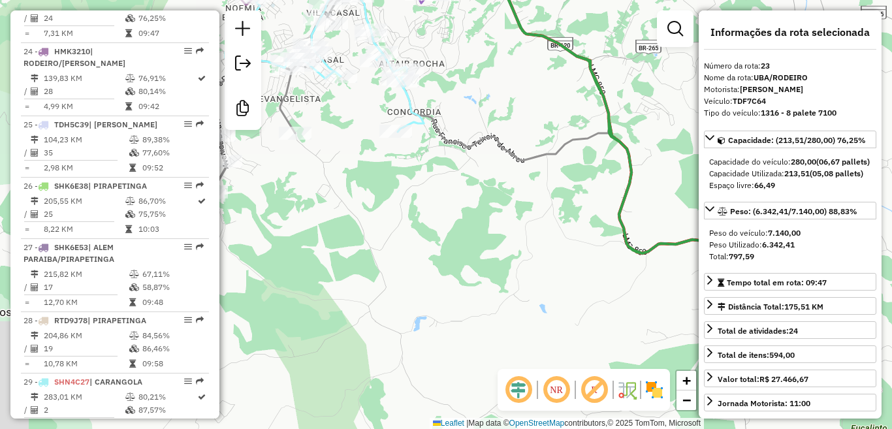
drag, startPoint x: 533, startPoint y: 195, endPoint x: 579, endPoint y: 156, distance: 60.7
click at [579, 156] on div "Janela de atendimento Grade de atendimento Capacidade Transportadoras Veículos …" at bounding box center [446, 214] width 892 height 429
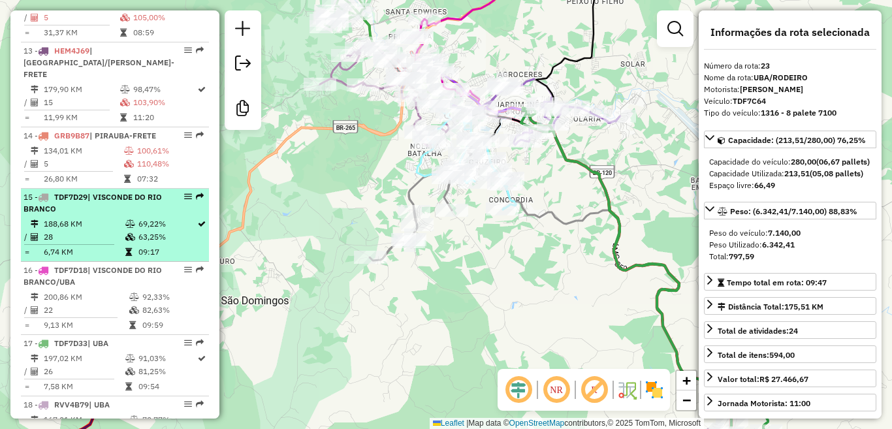
scroll to position [1067, 0]
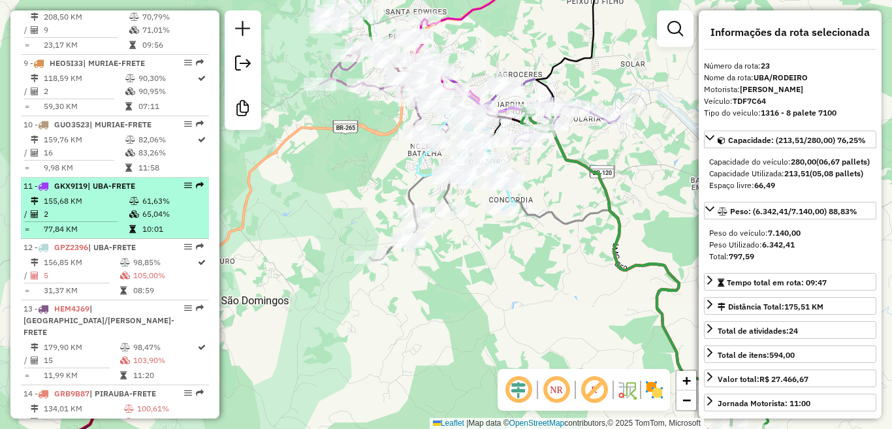
click at [118, 208] on td "155,68 KM" at bounding box center [86, 201] width 86 height 13
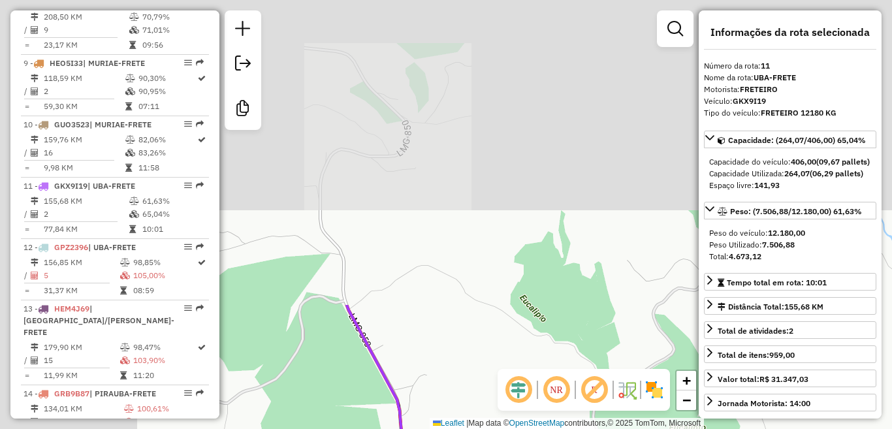
drag, startPoint x: 344, startPoint y: 66, endPoint x: 544, endPoint y: 417, distance: 404.1
click at [547, 417] on div "Janela de atendimento Grade de atendimento Capacidade Transportadoras Veículos …" at bounding box center [446, 214] width 892 height 429
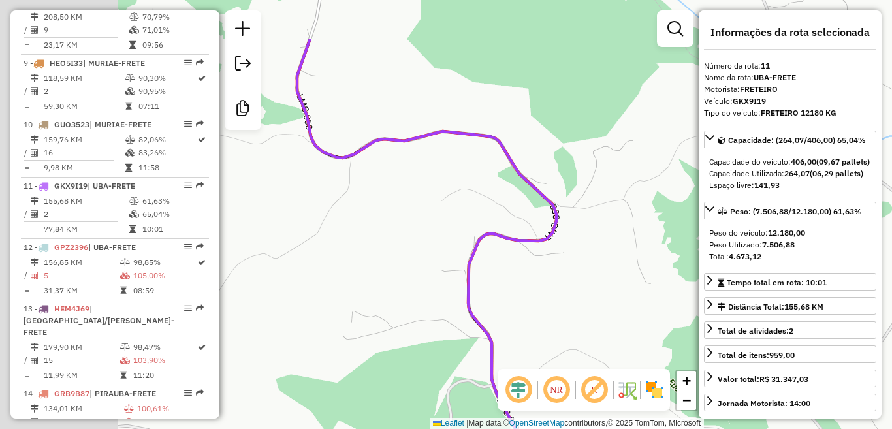
drag, startPoint x: 410, startPoint y: 158, endPoint x: 565, endPoint y: 242, distance: 176.3
click at [565, 242] on div "Janela de atendimento Grade de atendimento Capacidade Transportadoras Veículos …" at bounding box center [446, 214] width 892 height 429
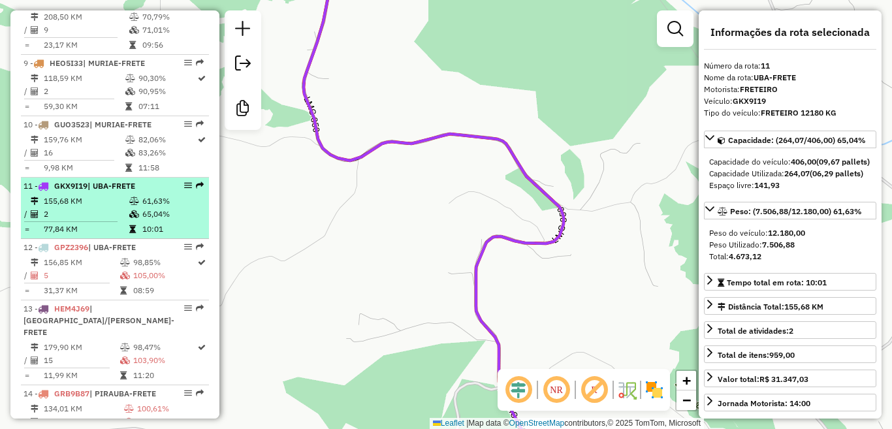
click at [109, 191] on span "| UBA-FRETE" at bounding box center [112, 186] width 48 height 10
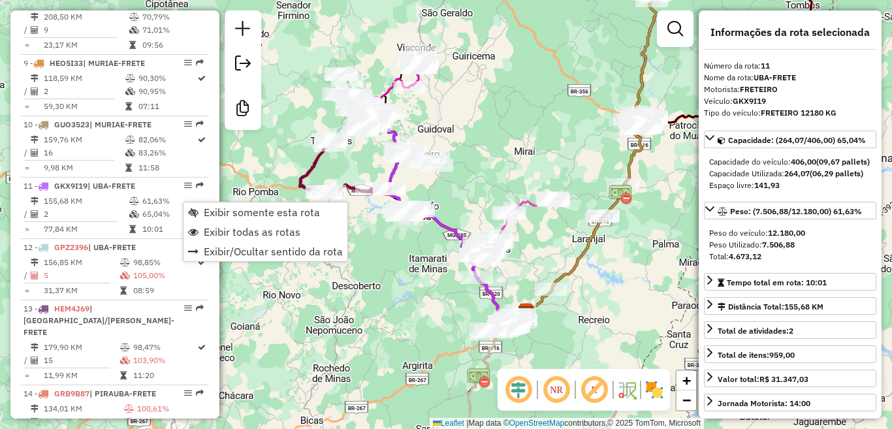
click at [459, 146] on div "Rota 23 - Placa TDF7C64 16702 - CANTINHO DA ONCA Janela de atendimento Grade de…" at bounding box center [446, 214] width 892 height 429
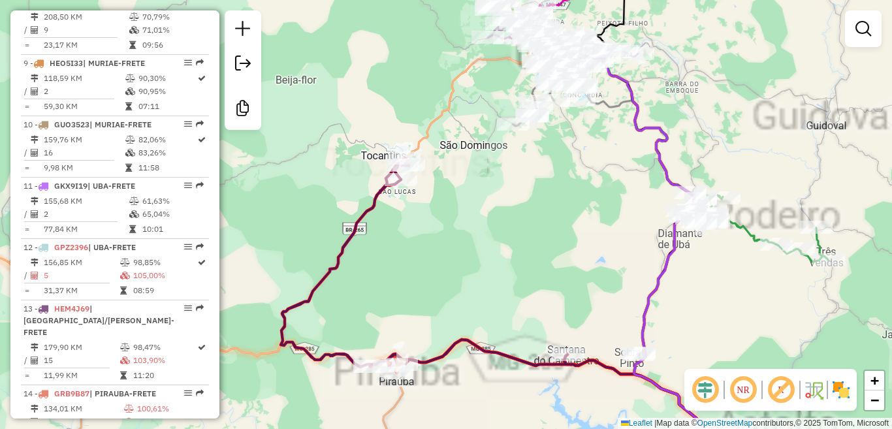
drag, startPoint x: 542, startPoint y: 289, endPoint x: 427, endPoint y: 60, distance: 256.8
click at [426, 55] on div "Janela de atendimento Grade de atendimento Capacidade Transportadoras Veículos …" at bounding box center [446, 214] width 892 height 429
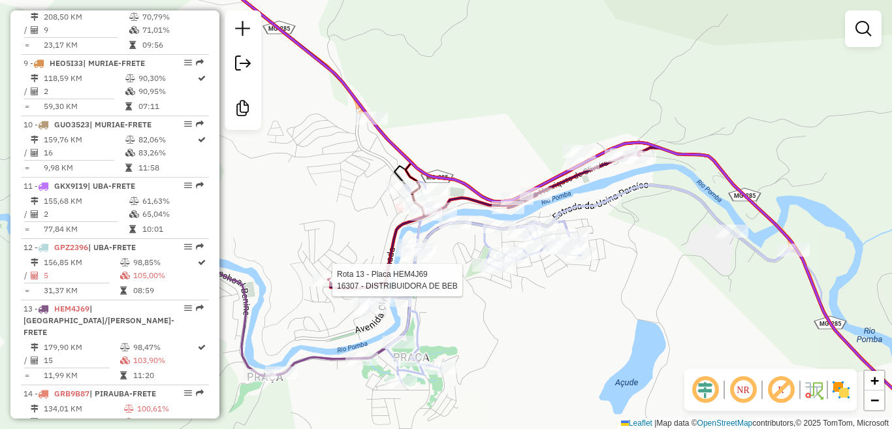
select select "**********"
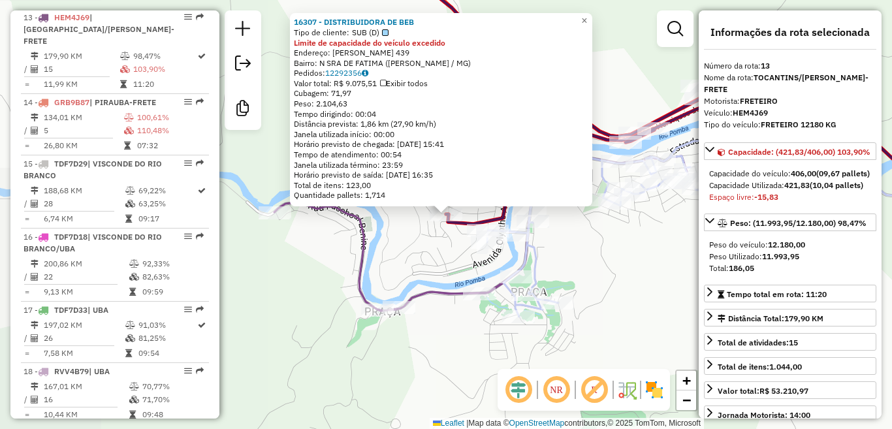
scroll to position [1374, 0]
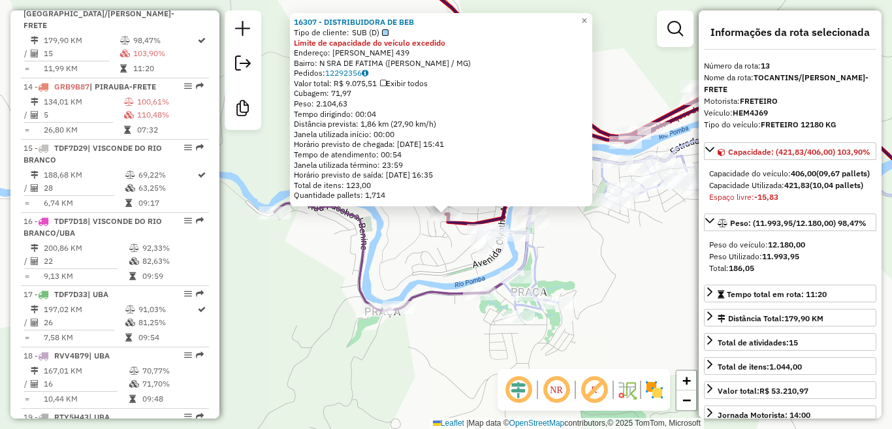
click at [400, 250] on div "16307 - DISTRIBUIDORA DE BEB Tipo de cliente: SUB (D) Limite de capacidade do v…" at bounding box center [446, 214] width 892 height 429
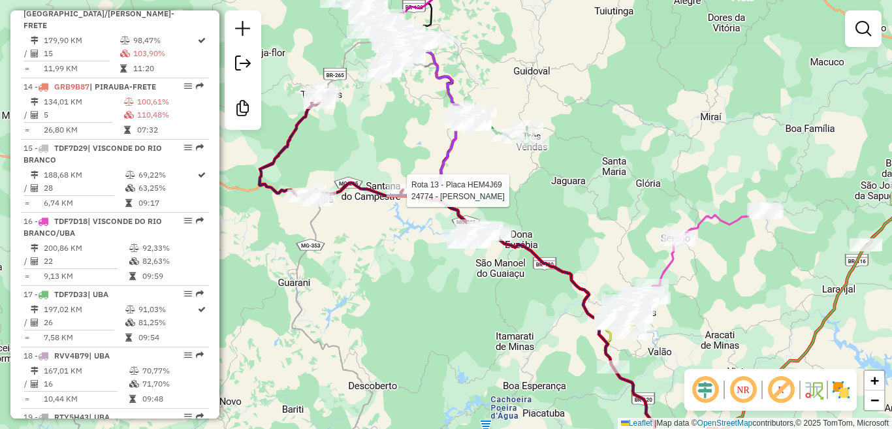
select select "**********"
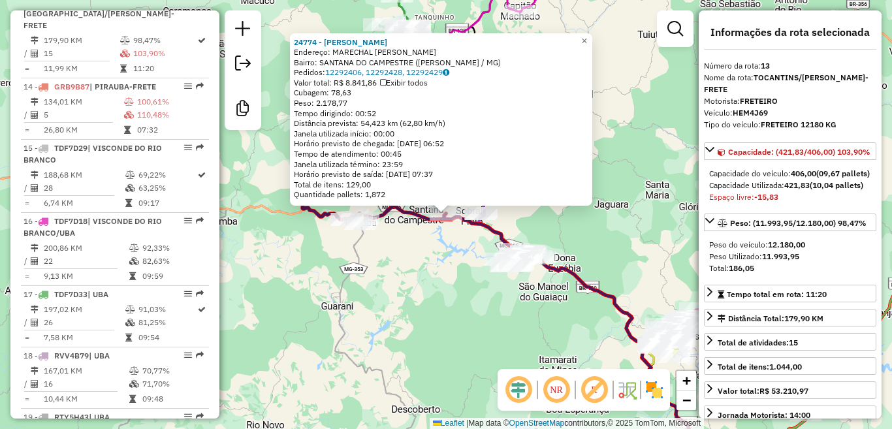
click at [436, 266] on div "24774 - CLAUDIO GOMES DA SIL Endereço: MARECHAL FLORIANO SN Bairro: SANTANA DO …" at bounding box center [446, 214] width 892 height 429
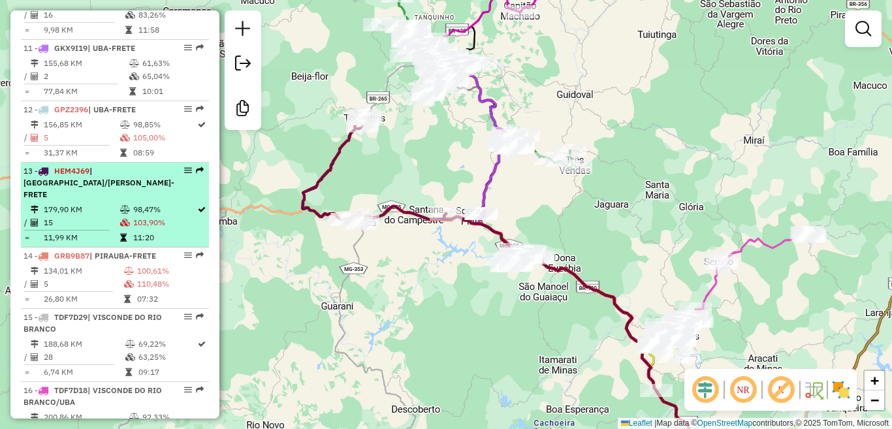
scroll to position [1178, 0]
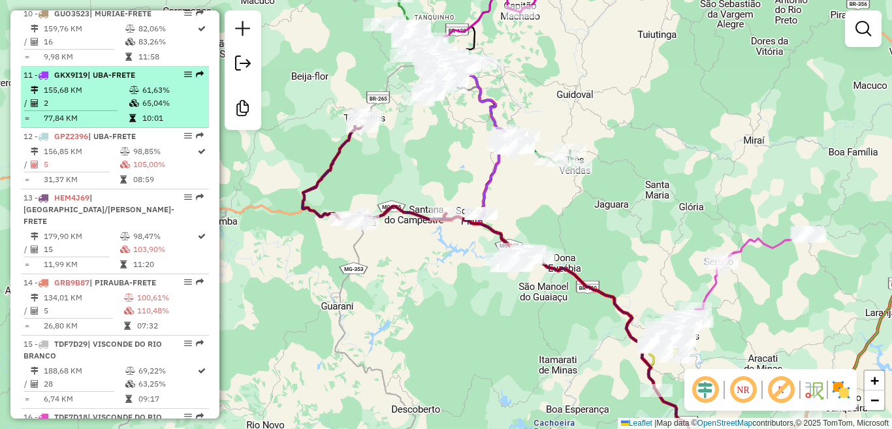
click at [184, 78] on em at bounding box center [188, 75] width 8 height 8
select select "**********"
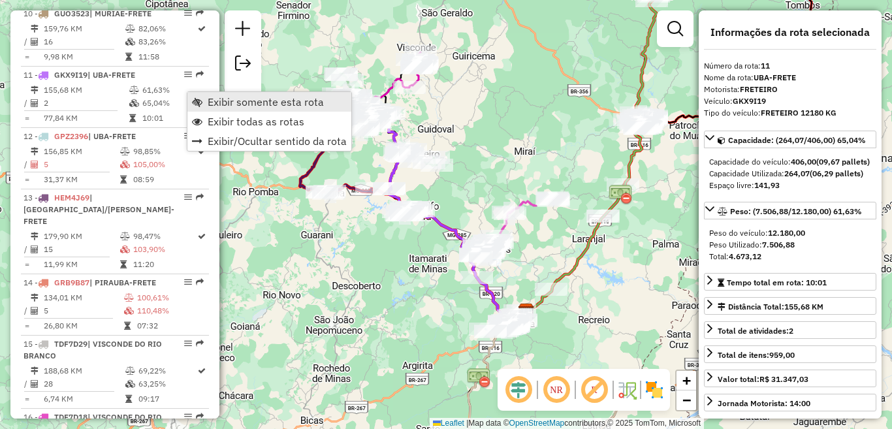
click at [299, 104] on span "Exibir somente esta rota" at bounding box center [266, 102] width 116 height 10
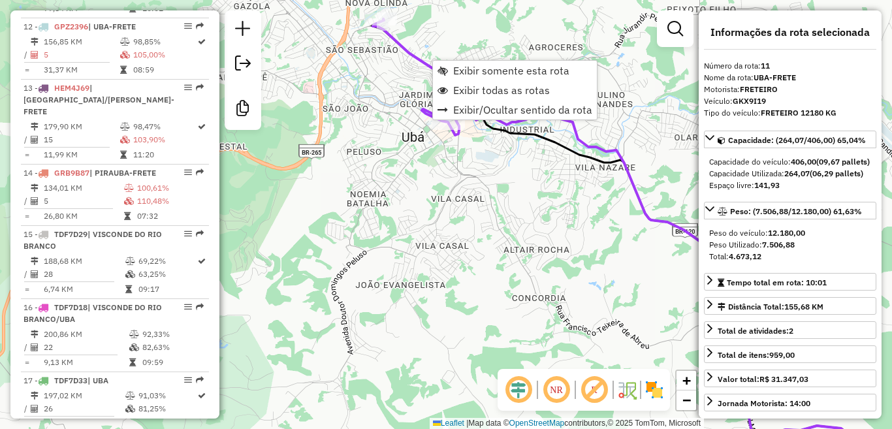
scroll to position [1252, 0]
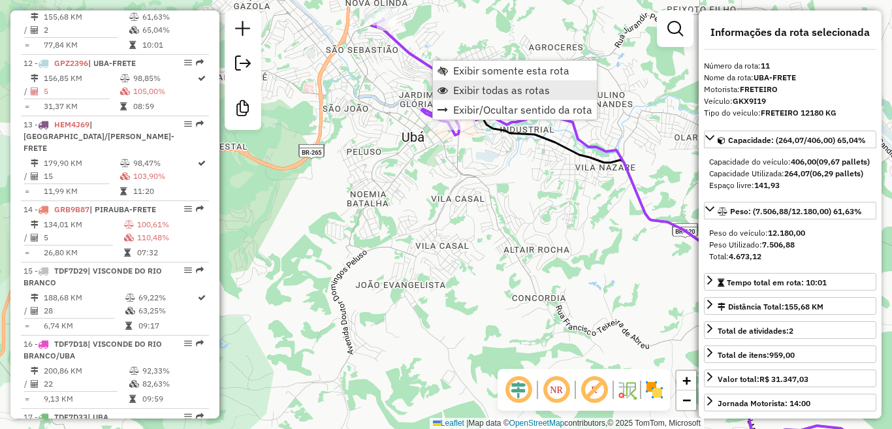
click at [514, 89] on span "Exibir todas as rotas" at bounding box center [501, 90] width 97 height 10
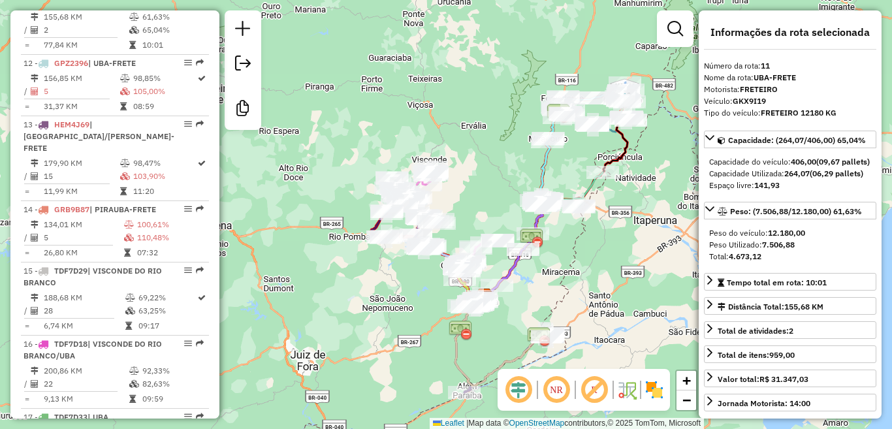
drag, startPoint x: 677, startPoint y: 114, endPoint x: 653, endPoint y: 150, distance: 43.7
click at [653, 150] on div "Janela de atendimento Grade de atendimento Capacidade Transportadoras Veículos …" at bounding box center [446, 214] width 892 height 429
